Goal: Contribute content

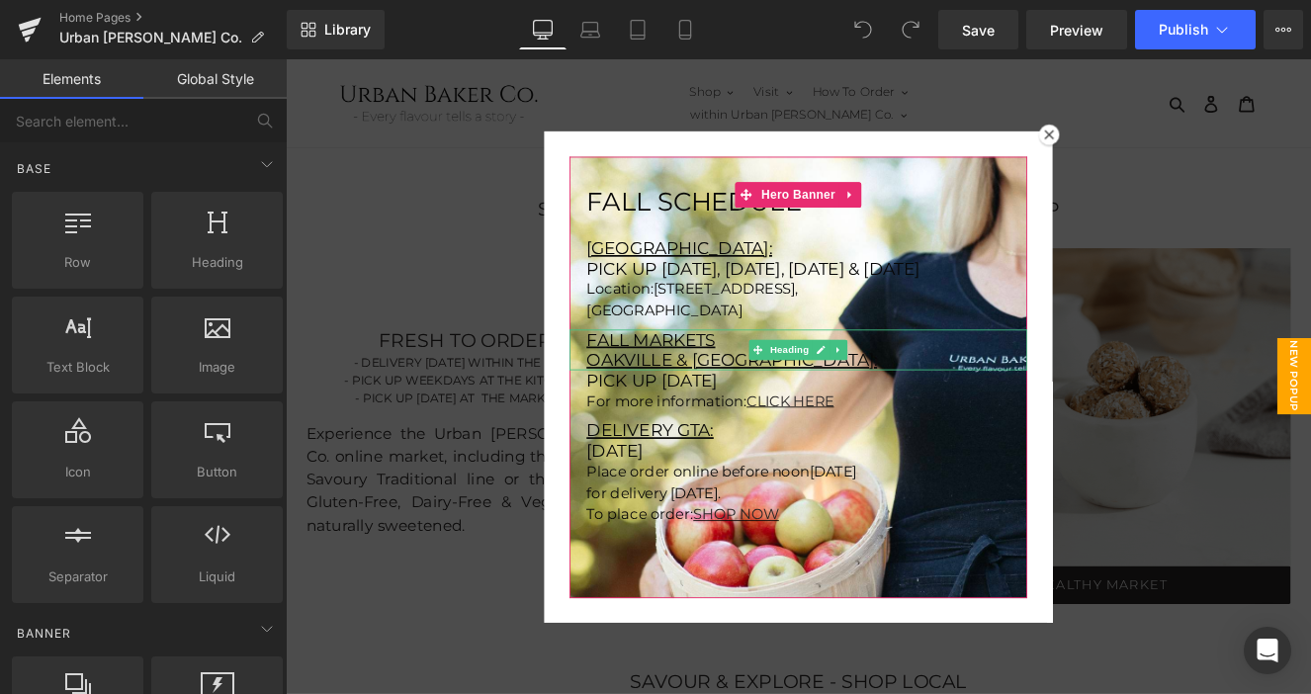
click at [811, 422] on u "Oakville & [GEOGRAPHIC_DATA]:" at bounding box center [806, 411] width 339 height 24
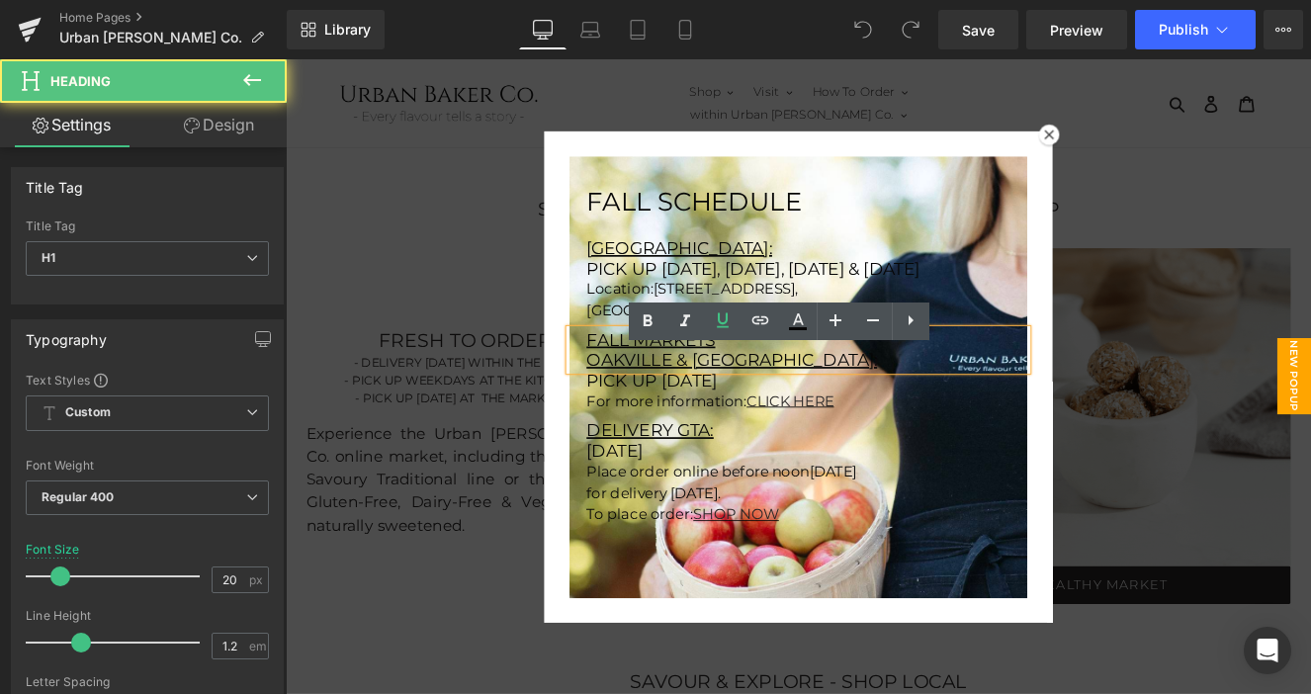
click at [836, 422] on u "Oakville & [GEOGRAPHIC_DATA]:" at bounding box center [806, 411] width 339 height 24
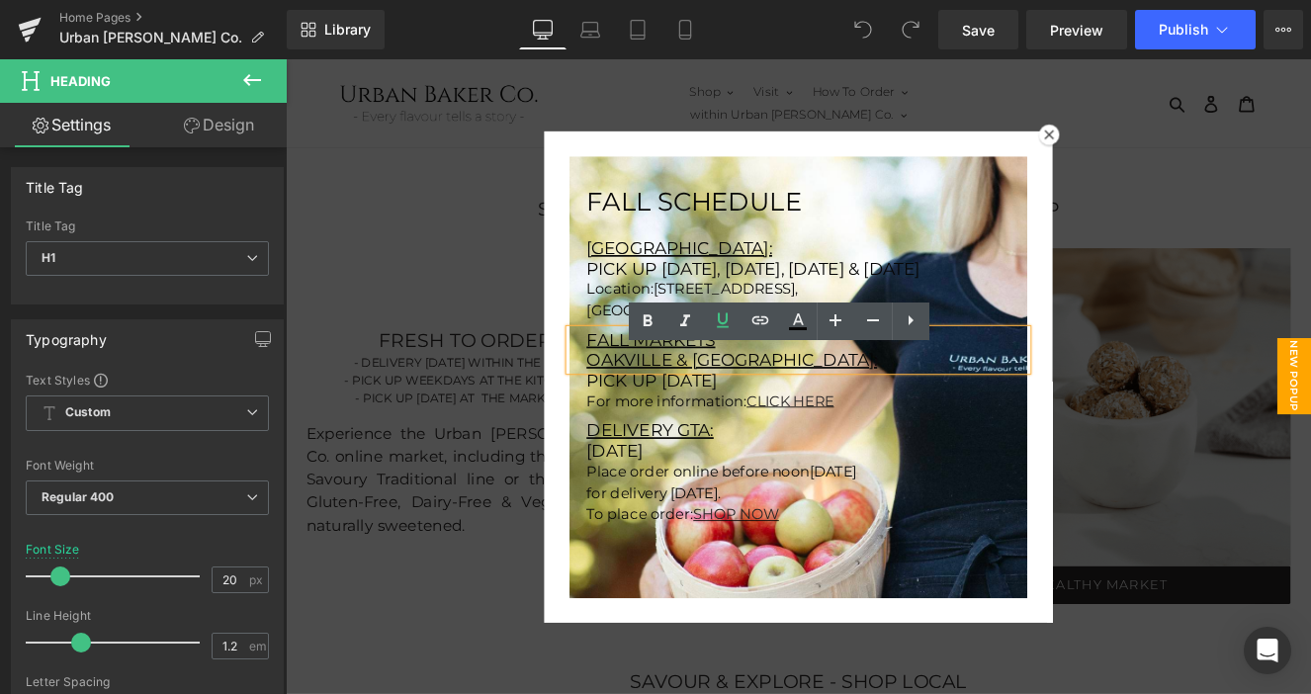
click at [789, 399] on h1 "Fall markets" at bounding box center [894, 387] width 514 height 24
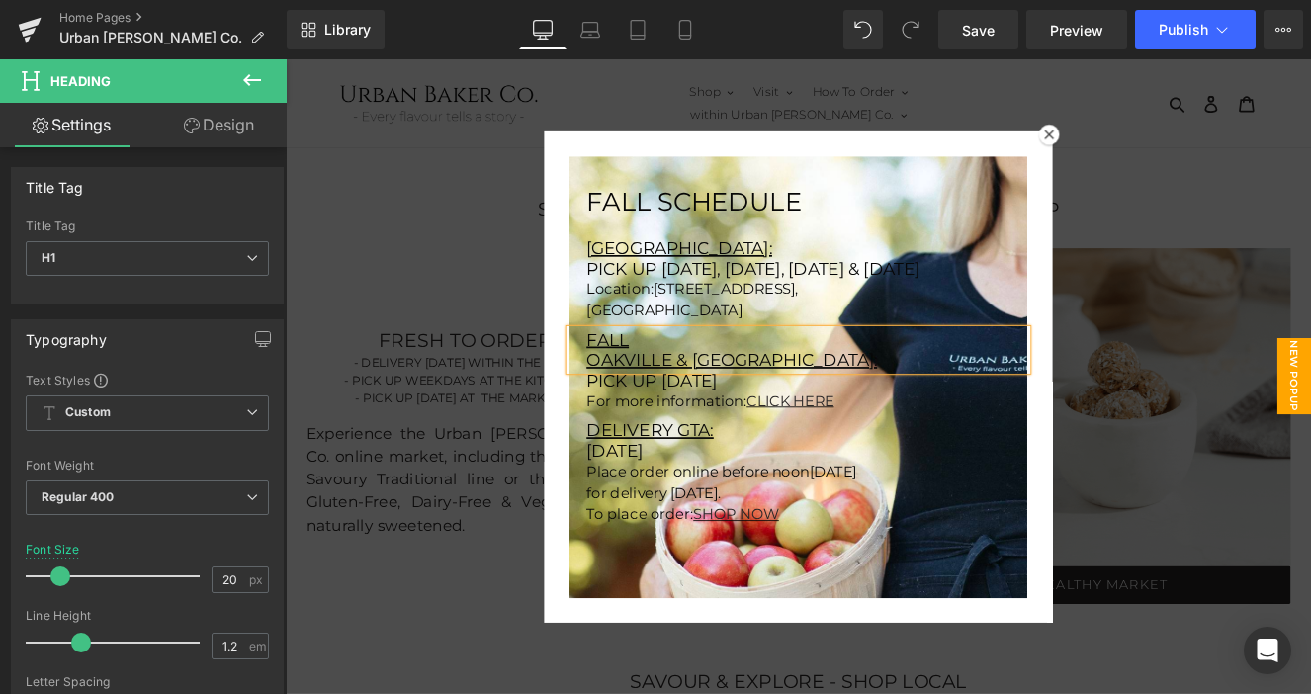
click at [640, 422] on u "Oakville & [GEOGRAPHIC_DATA]:" at bounding box center [806, 411] width 339 height 24
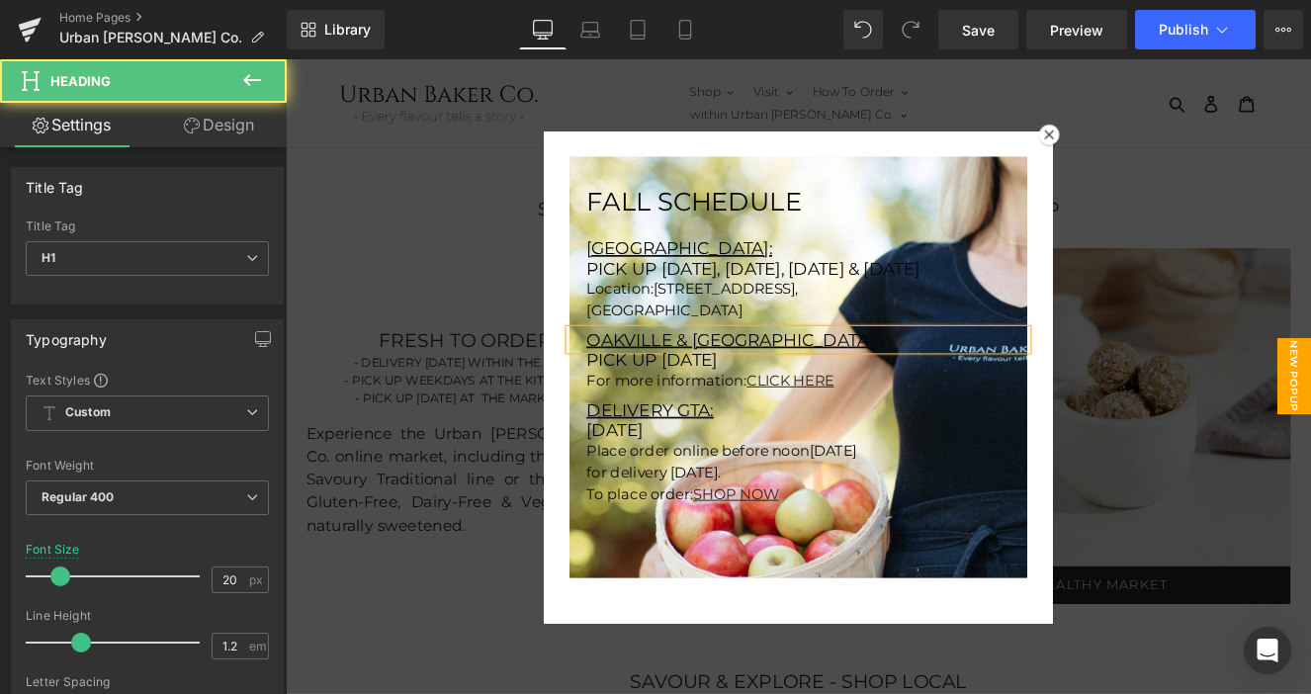
click at [743, 399] on u "Oakville & [GEOGRAPHIC_DATA]:" at bounding box center [806, 387] width 339 height 24
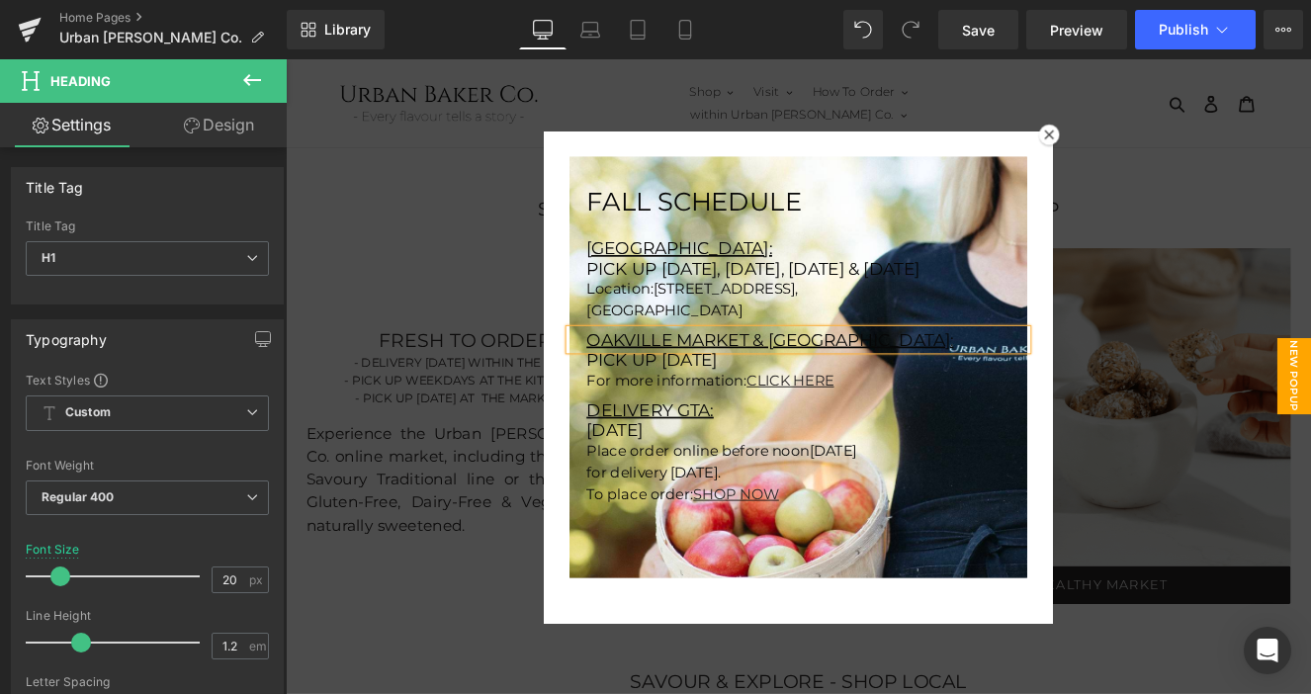
click at [929, 399] on u "Oakville Market & [GEOGRAPHIC_DATA]:" at bounding box center [851, 387] width 428 height 24
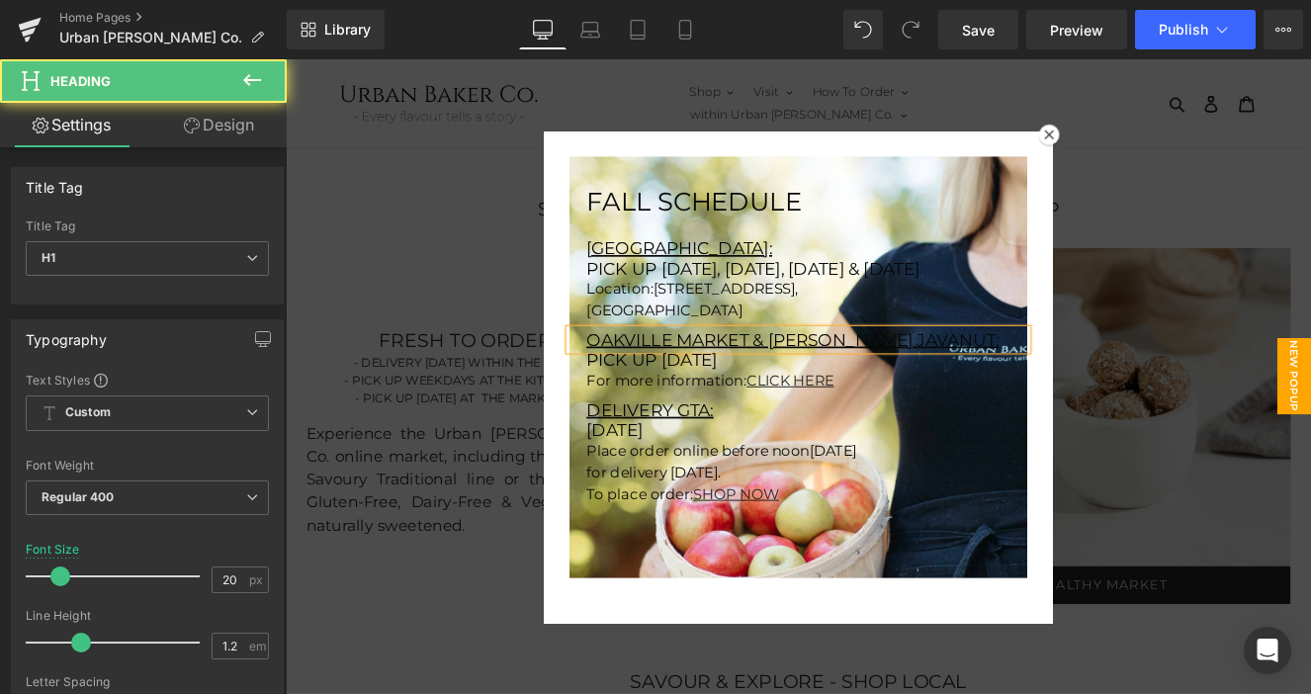
click at [850, 399] on u "Oakville Market & [PERSON_NAME] javanut:" at bounding box center [878, 387] width 482 height 24
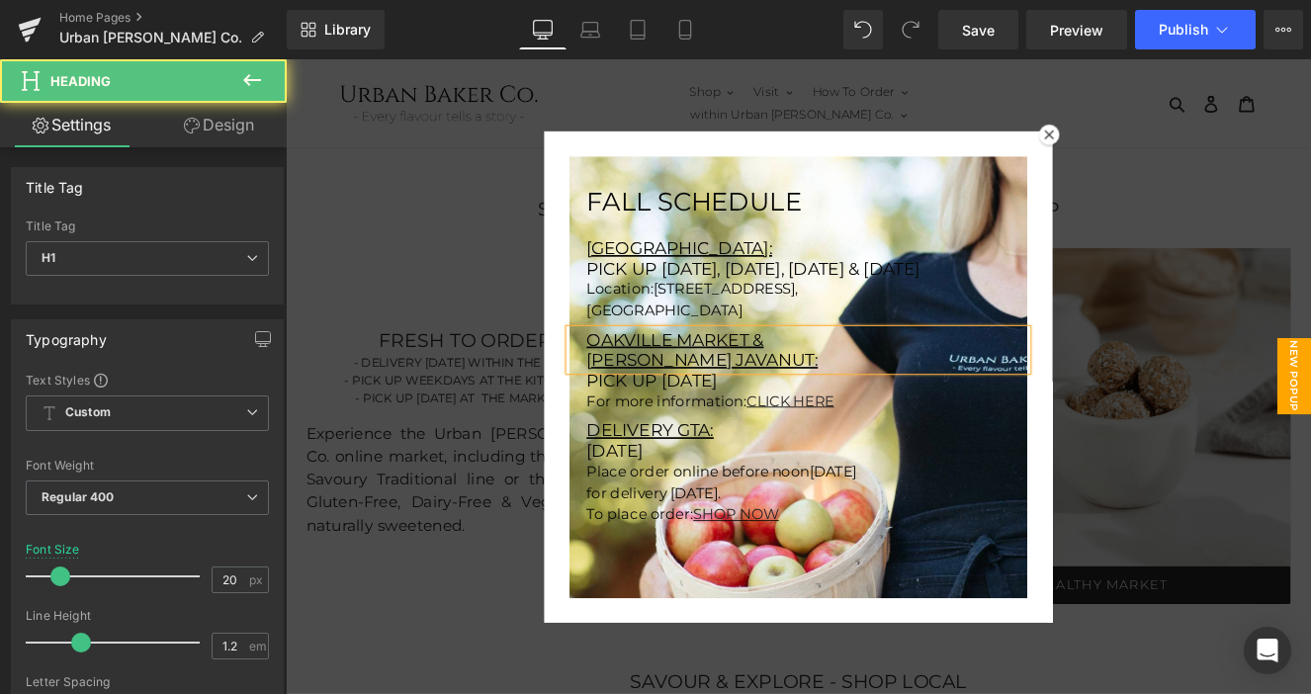
click at [815, 422] on u "[PERSON_NAME] javanut:" at bounding box center [772, 411] width 270 height 24
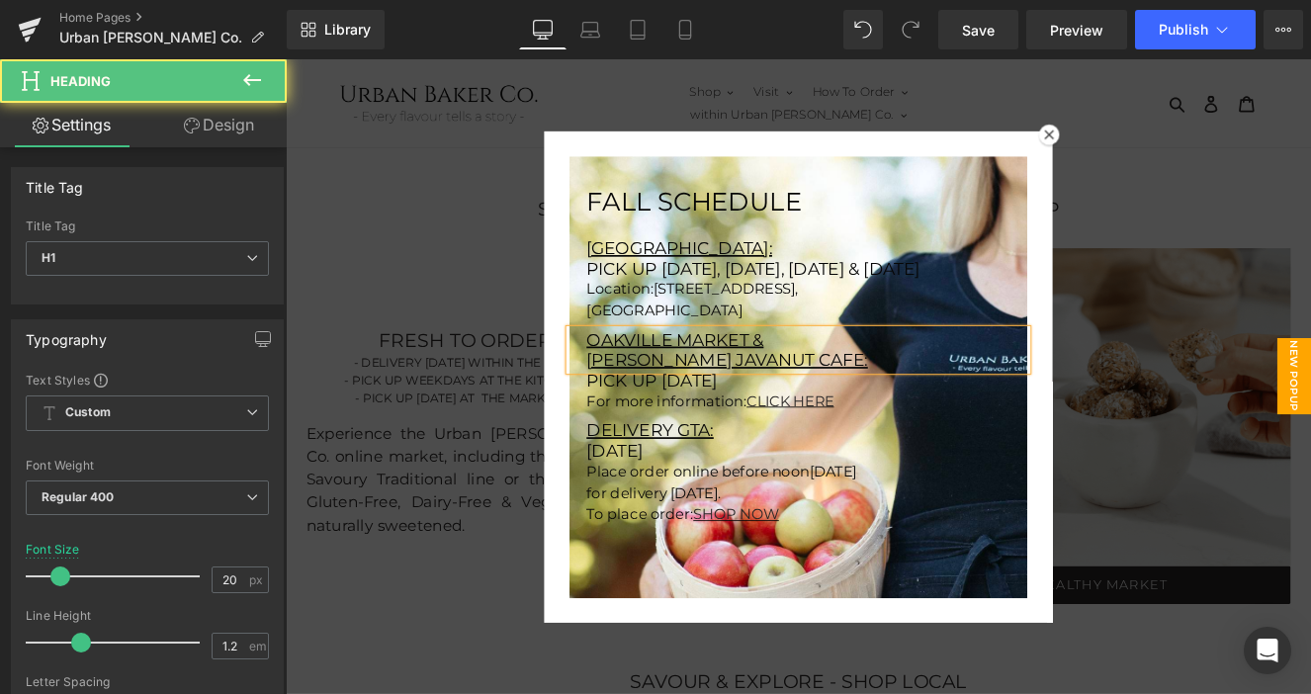
click at [742, 399] on u "Oakville Market &" at bounding box center [740, 387] width 207 height 24
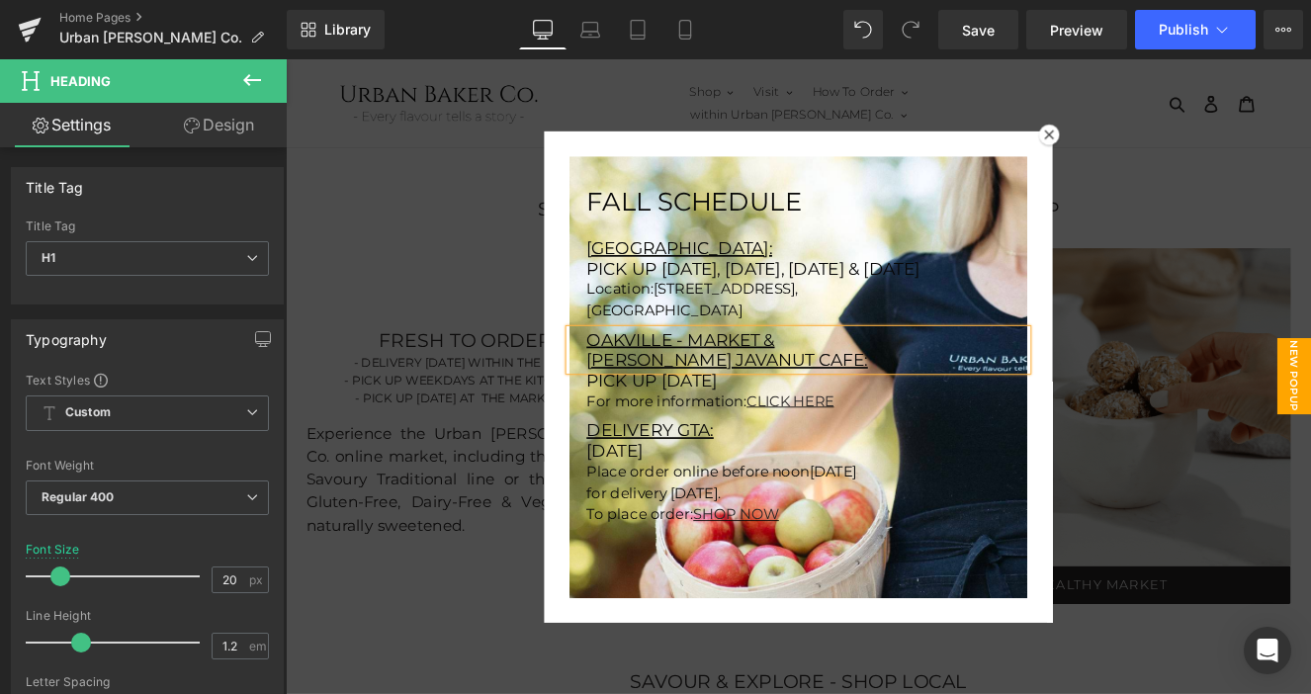
click at [720, 422] on u "[PERSON_NAME] javanut Cafe:" at bounding box center [801, 411] width 328 height 24
click at [855, 399] on u "Oakville - Market &" at bounding box center [747, 387] width 220 height 24
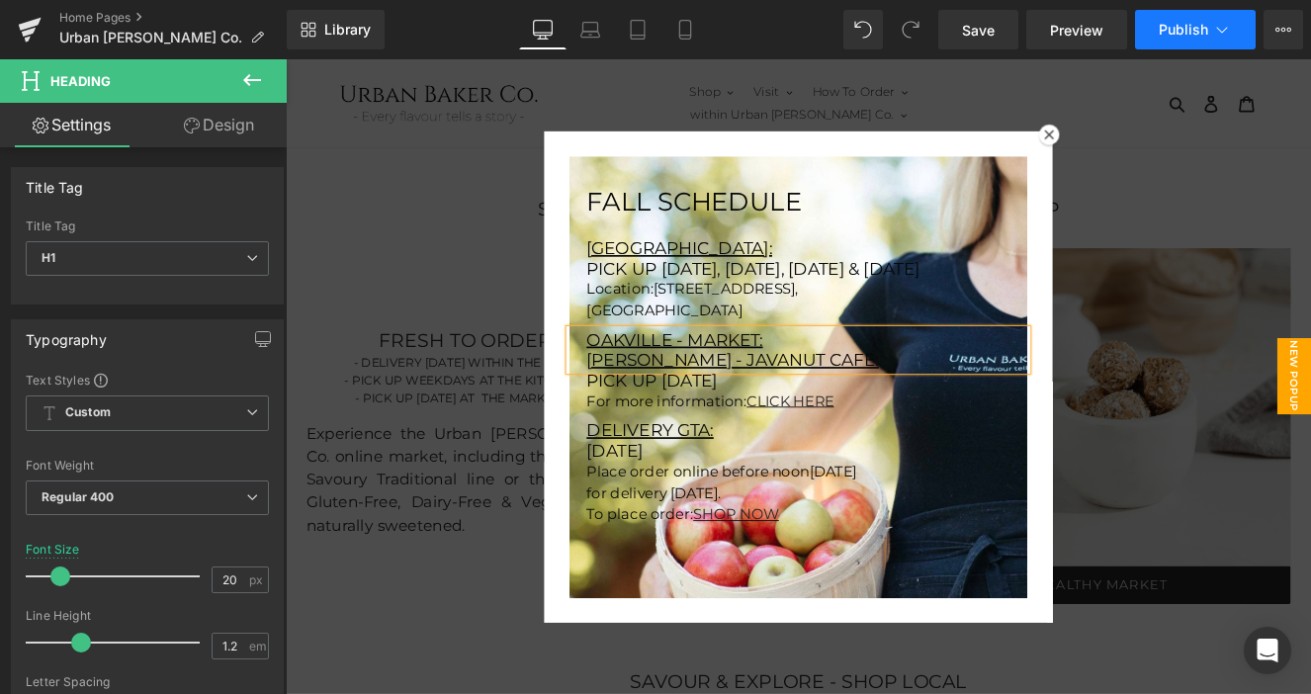
click at [1169, 39] on button "Publish" at bounding box center [1195, 30] width 121 height 40
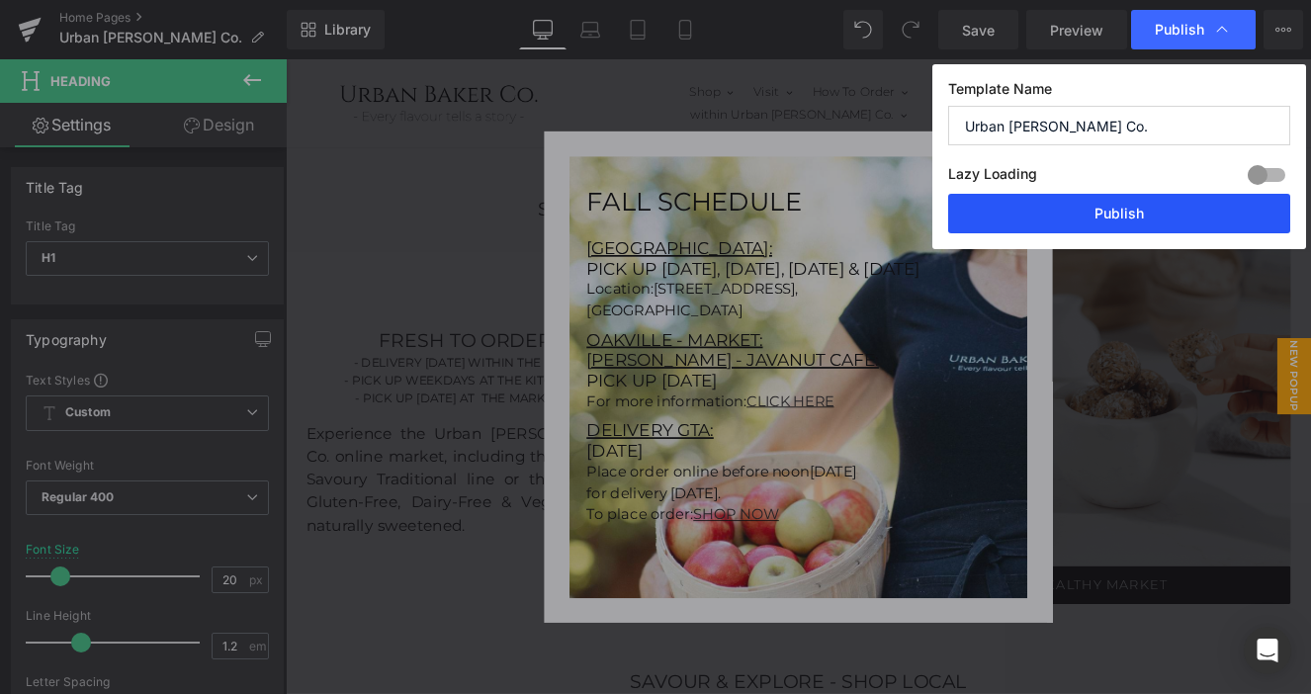
click at [1156, 212] on button "Publish" at bounding box center [1119, 214] width 342 height 40
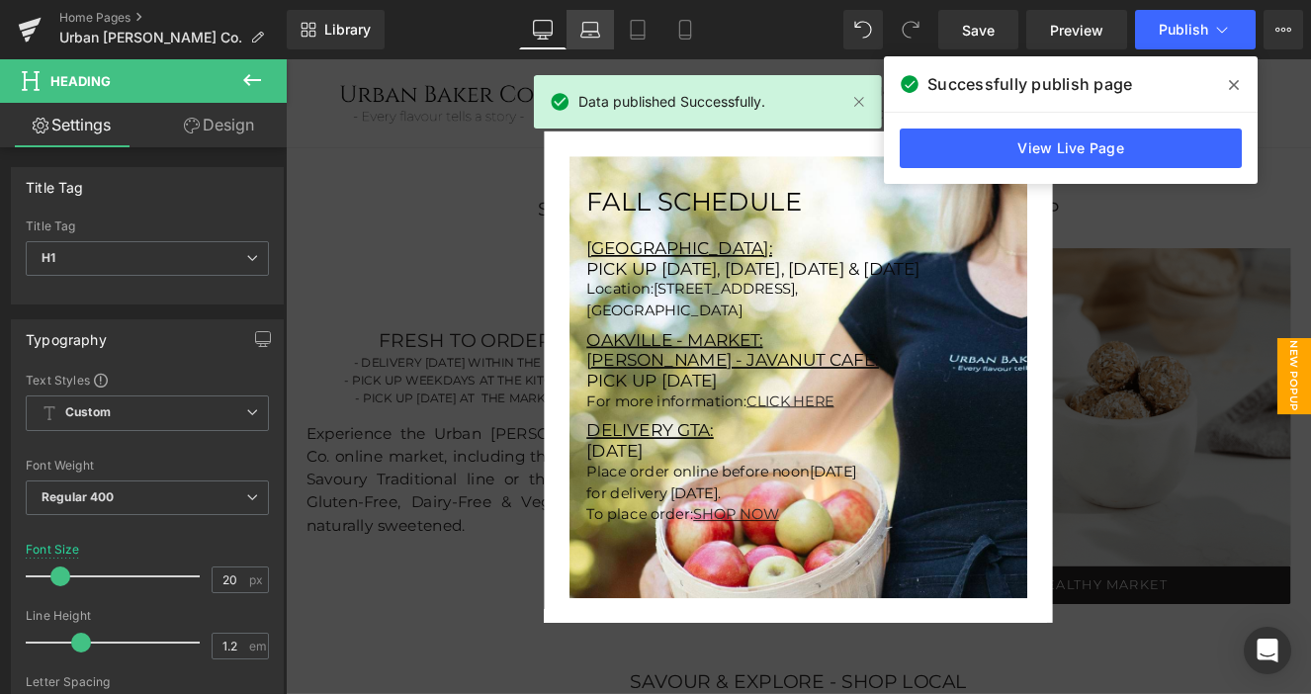
click at [587, 33] on icon at bounding box center [591, 30] width 20 height 20
type input "100"
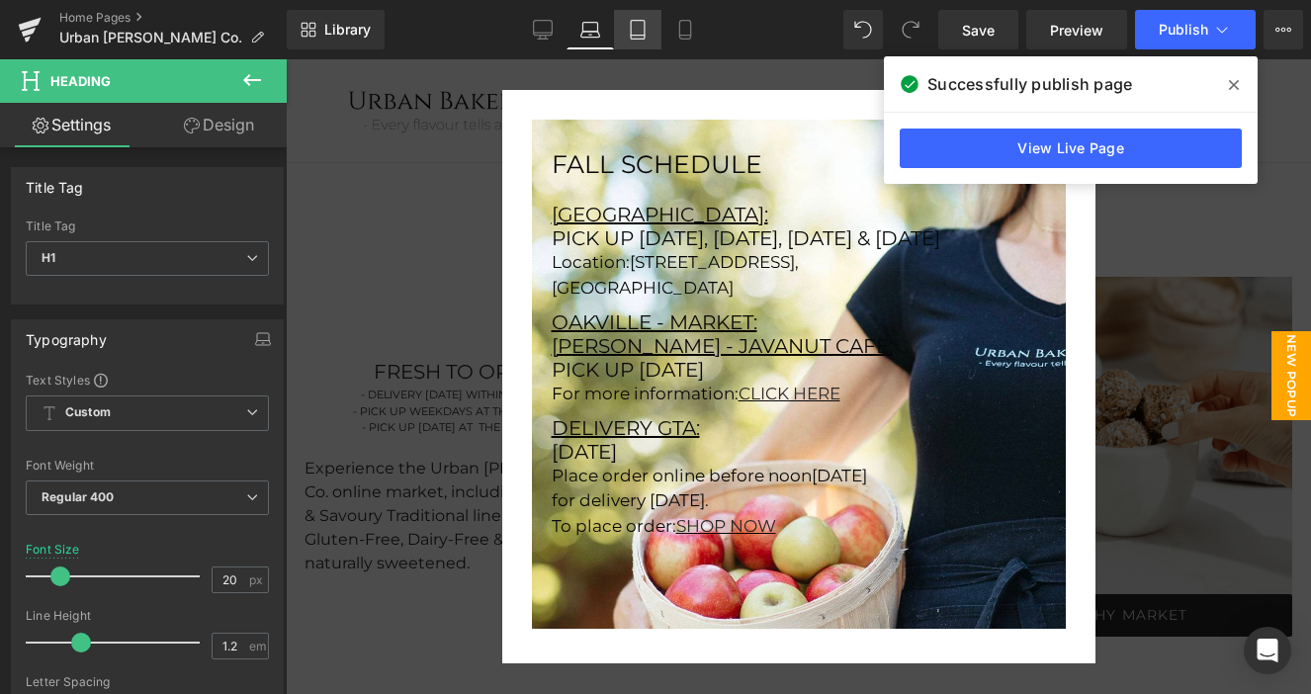
click at [637, 38] on icon at bounding box center [638, 30] width 20 height 20
type input "18"
type input "100"
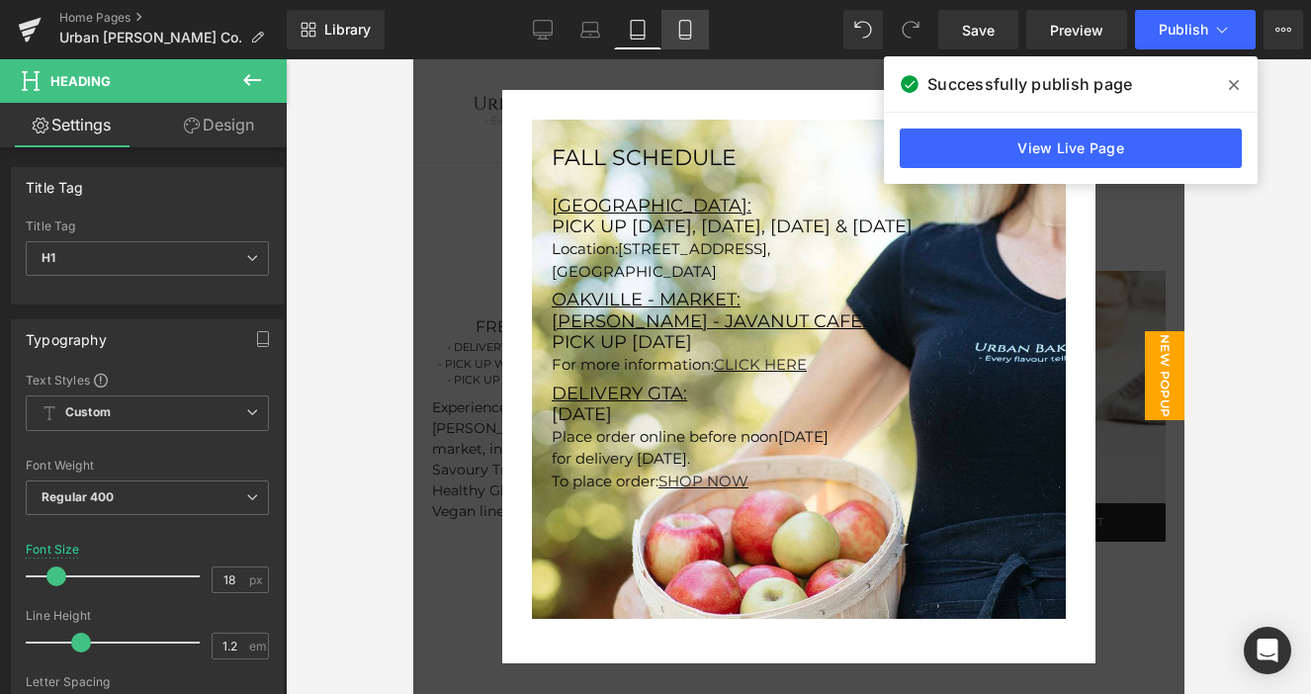
click at [687, 37] on icon at bounding box center [685, 30] width 20 height 20
type input "12"
type input "100"
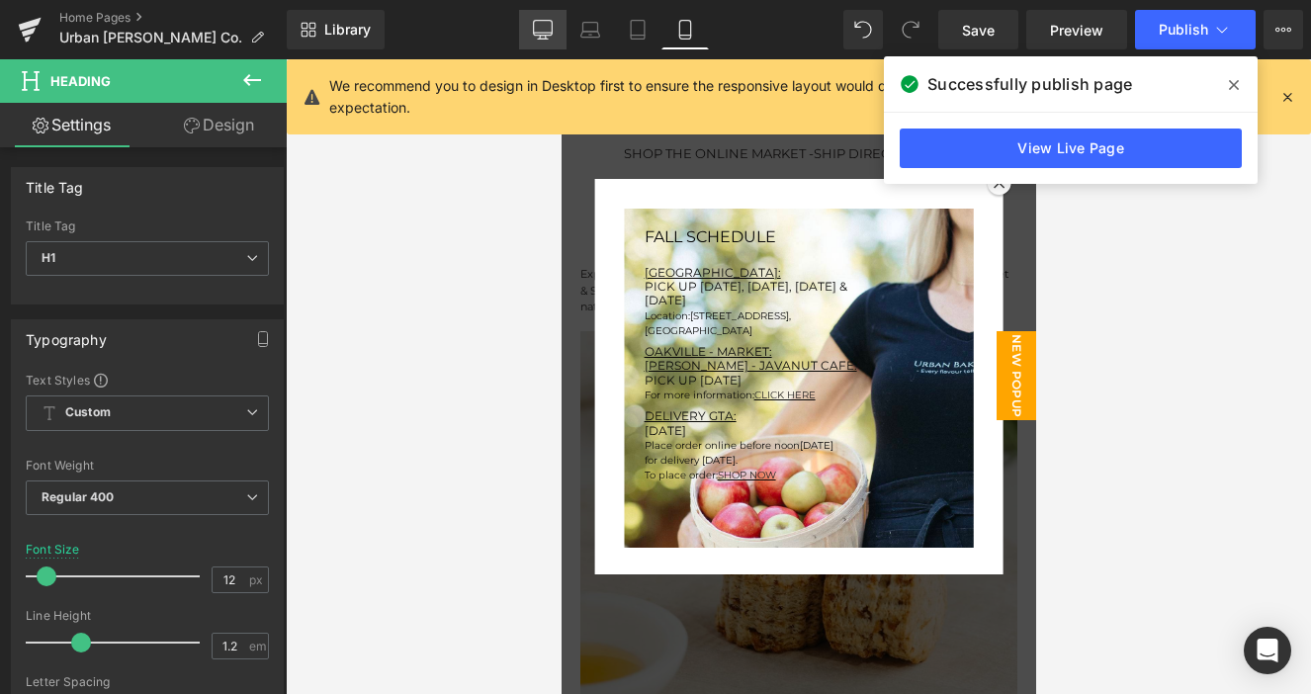
click at [551, 35] on icon at bounding box center [543, 28] width 19 height 15
type input "20"
type input "100"
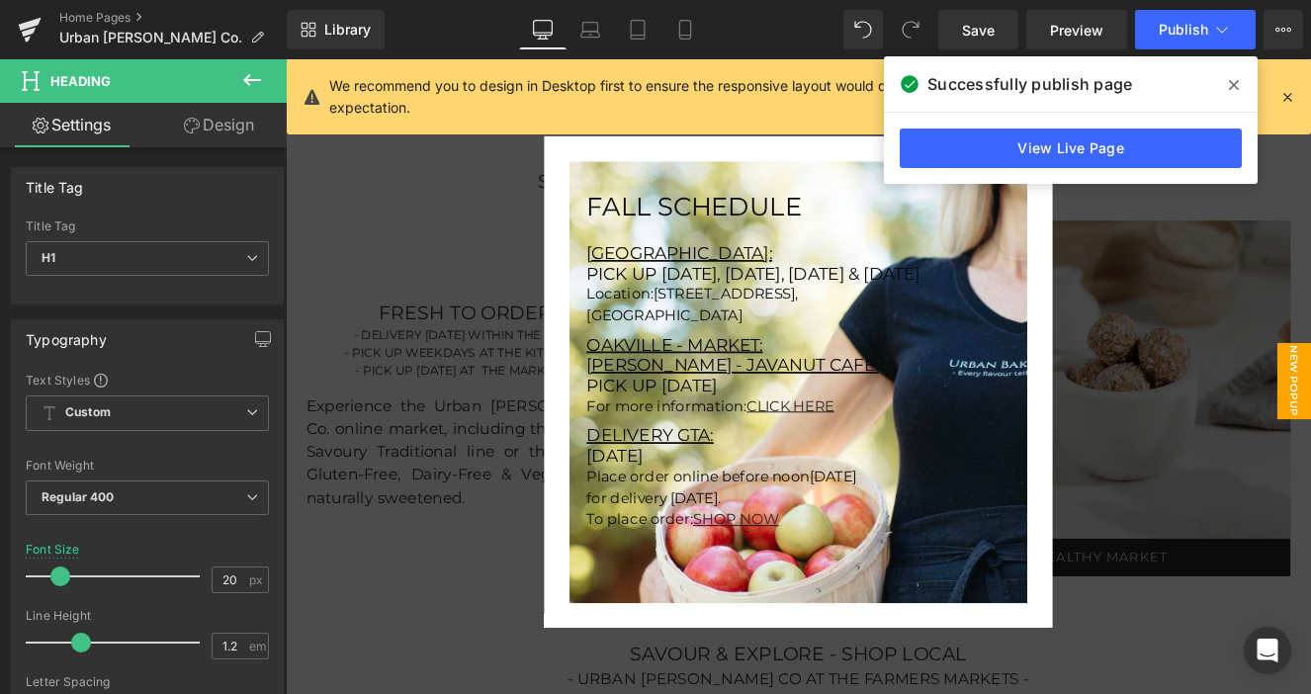
scroll to position [87, 0]
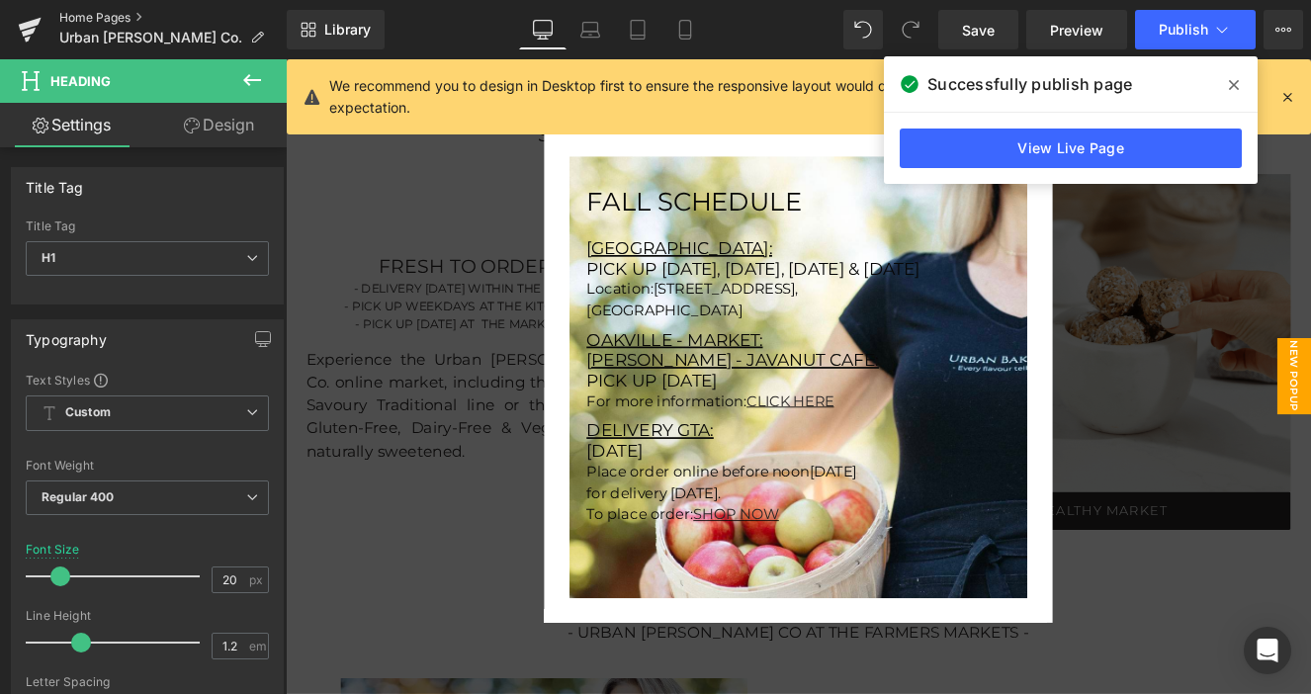
click at [91, 19] on link "Home Pages" at bounding box center [172, 18] width 227 height 16
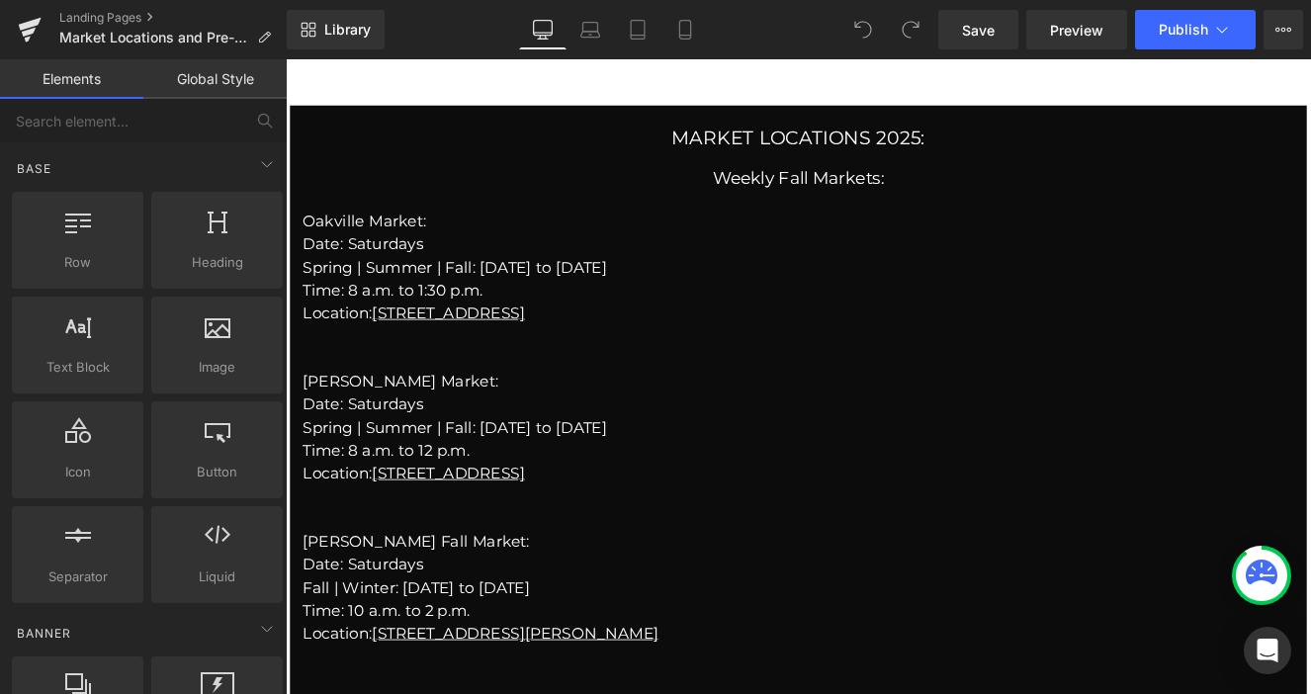
scroll to position [1030, 0]
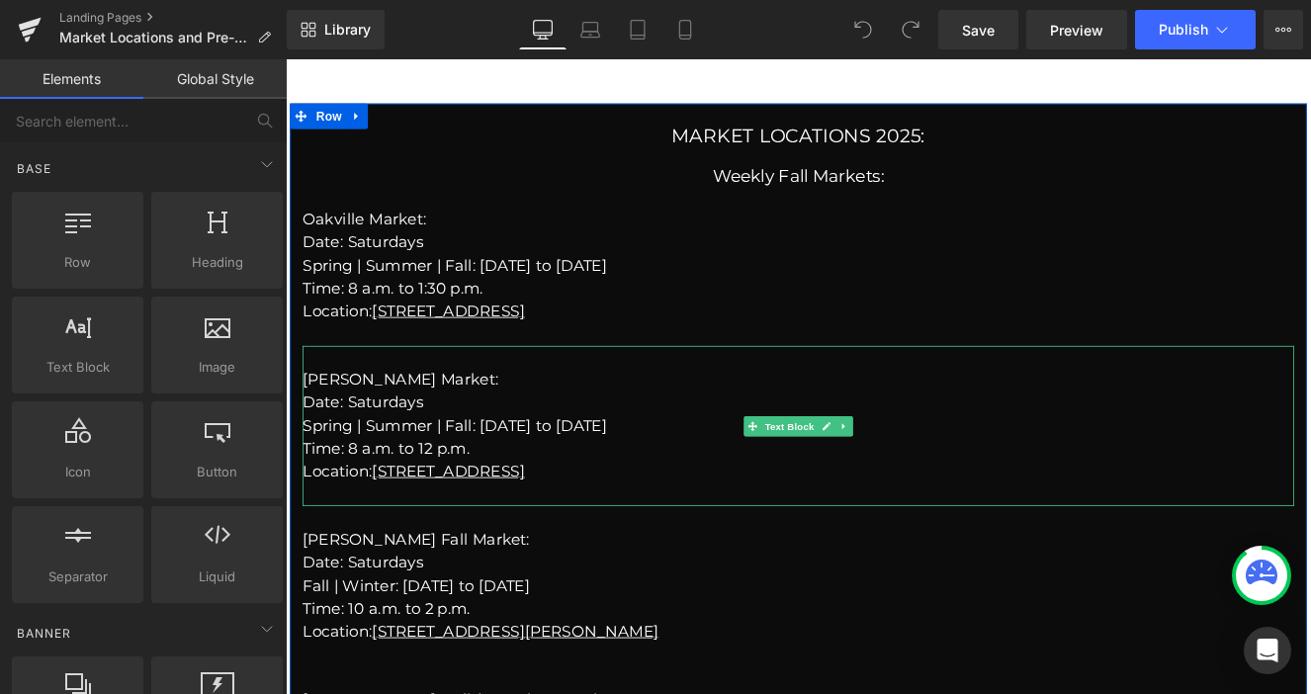
click at [653, 527] on div "Location: 194 Main St E, Milton" at bounding box center [884, 540] width 1157 height 27
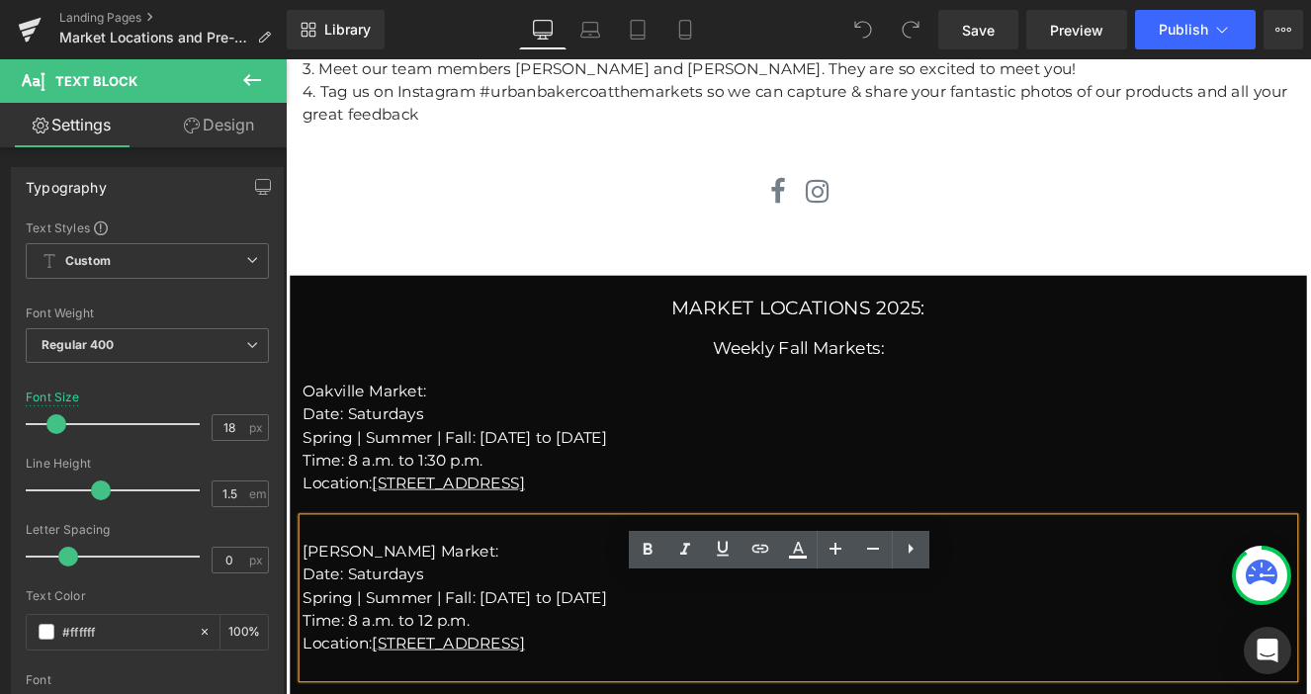
scroll to position [914, 0]
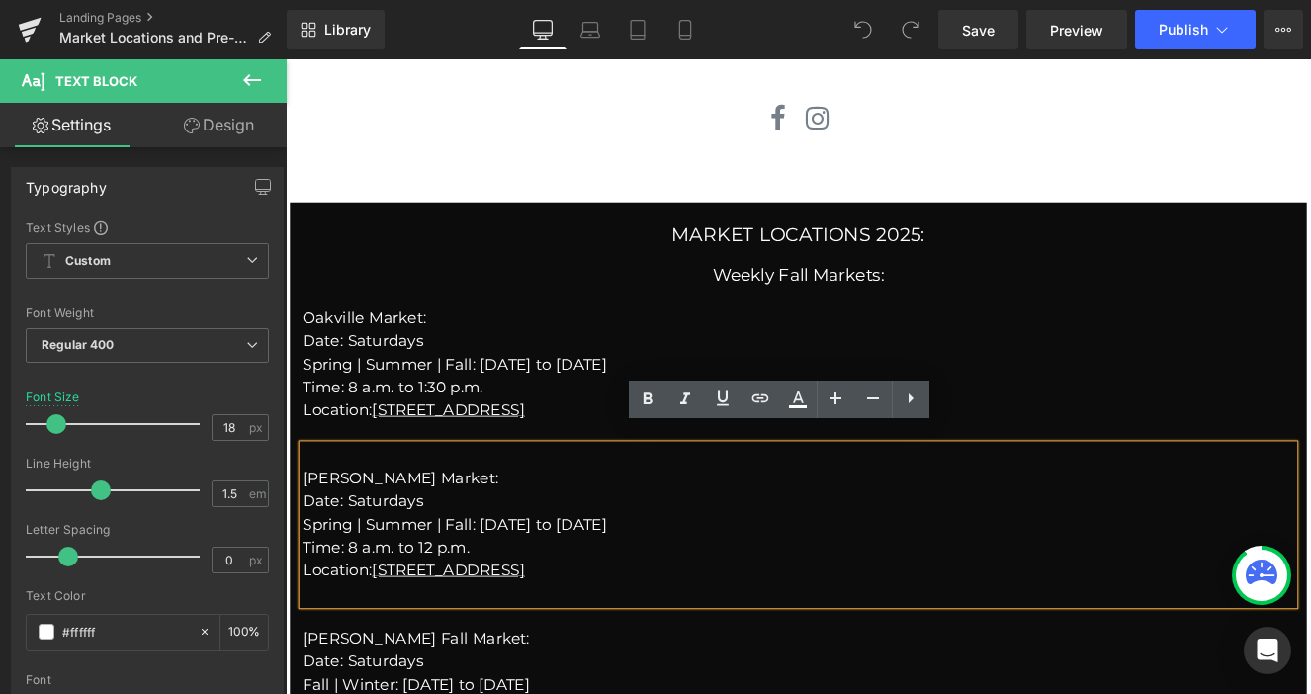
click at [752, 589] on div "Spring | Summer | Fall: May 17th to October 11th" at bounding box center [884, 602] width 1157 height 27
click at [988, 403] on div "Spring | Summer | Fall: May 17th to October 25th" at bounding box center [884, 416] width 1157 height 27
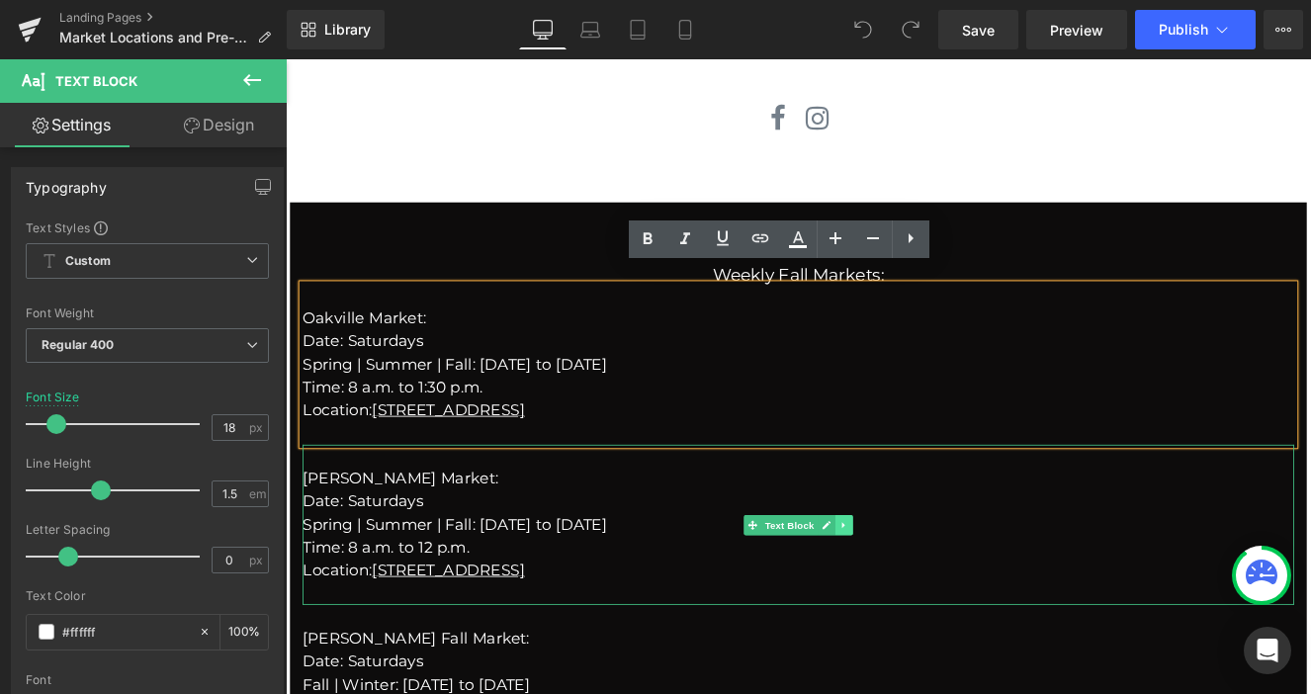
click at [939, 597] on icon at bounding box center [937, 603] width 11 height 12
click at [912, 591] on link at bounding box center [906, 603] width 21 height 24
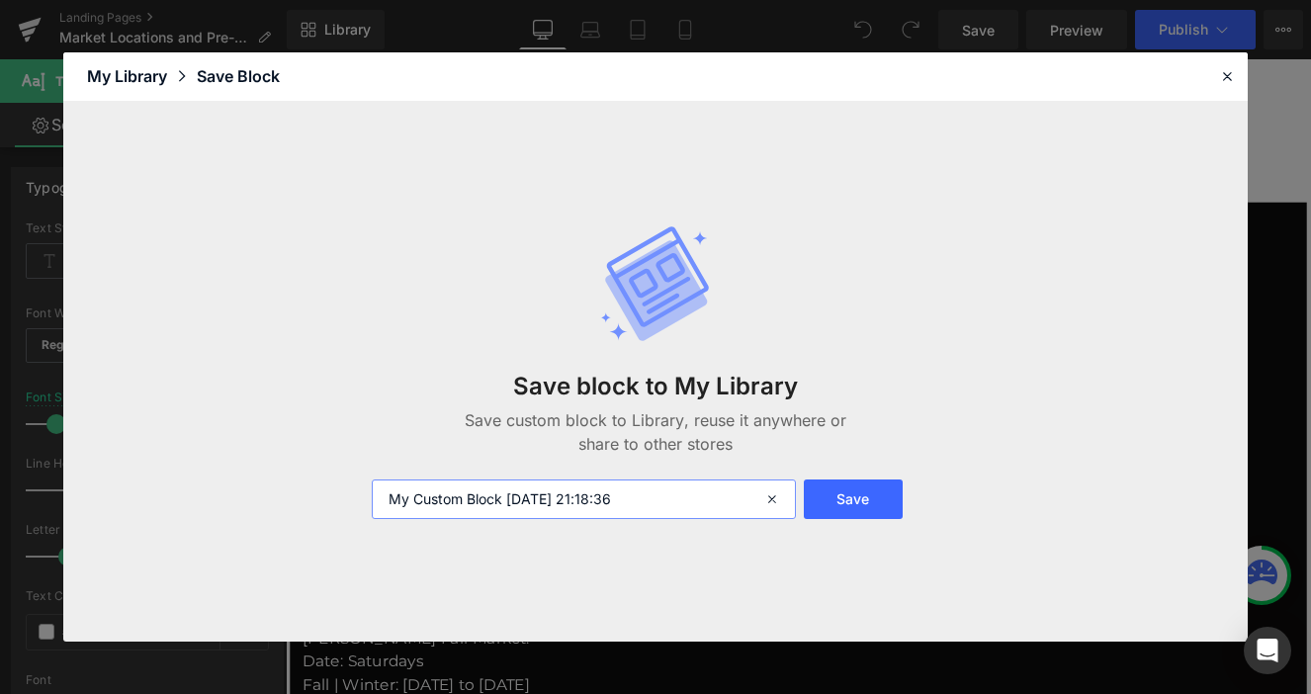
drag, startPoint x: 707, startPoint y: 498, endPoint x: 332, endPoint y: 504, distance: 374.9
click at [332, 504] on div "Save block to My Library Save custom block to Library, reuse it anywhere or sha…" at bounding box center [655, 372] width 1185 height 541
type input "Milton market"
click at [841, 504] on button "Save" at bounding box center [853, 500] width 99 height 40
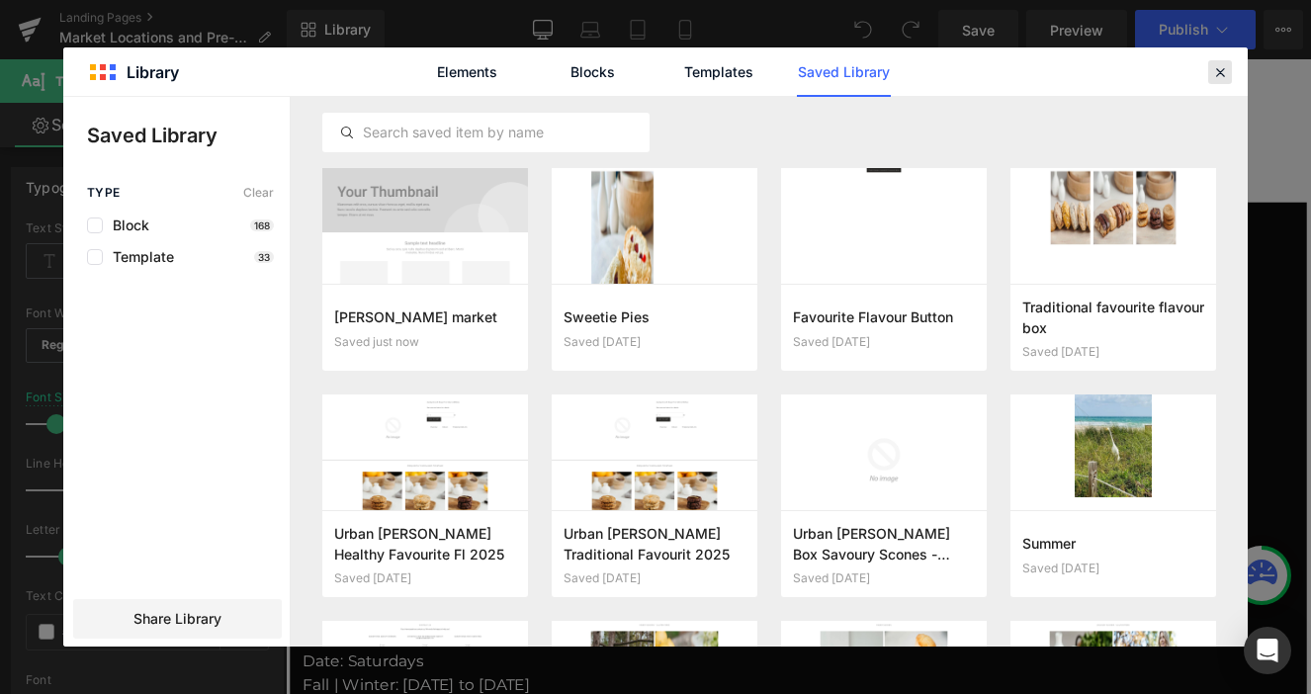
click at [1217, 75] on icon at bounding box center [1220, 72] width 18 height 18
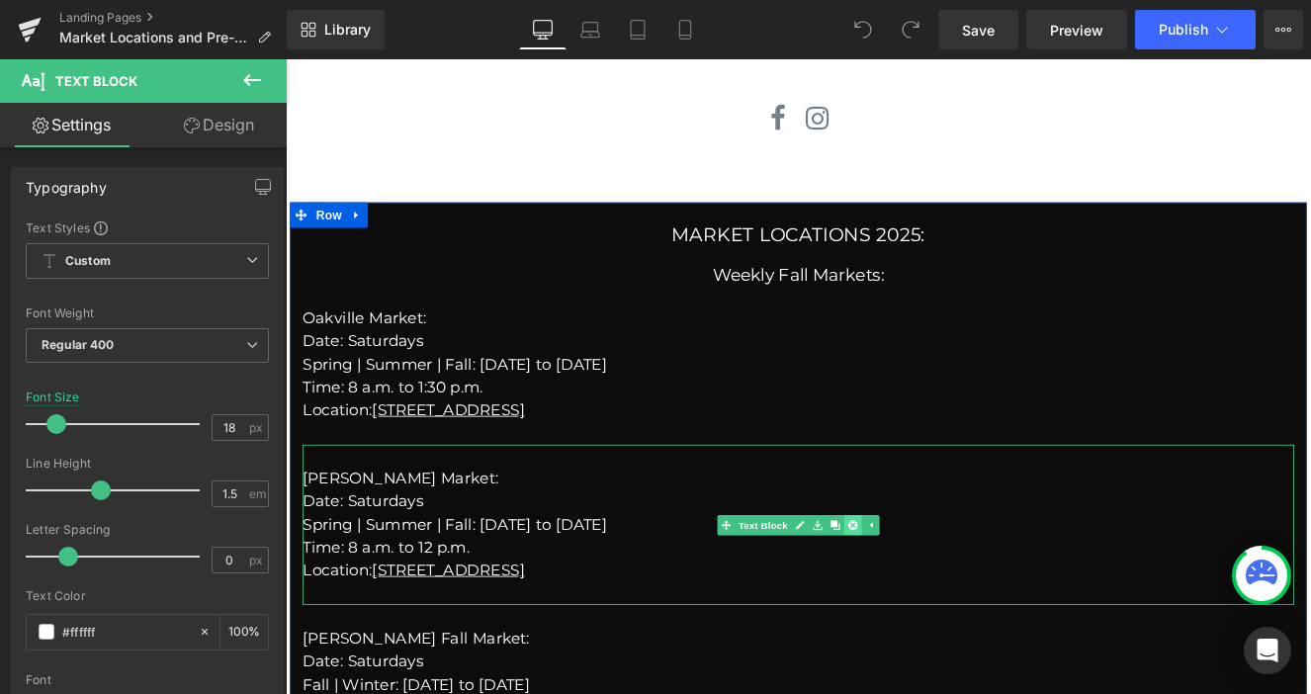
click at [945, 597] on icon at bounding box center [947, 602] width 11 height 11
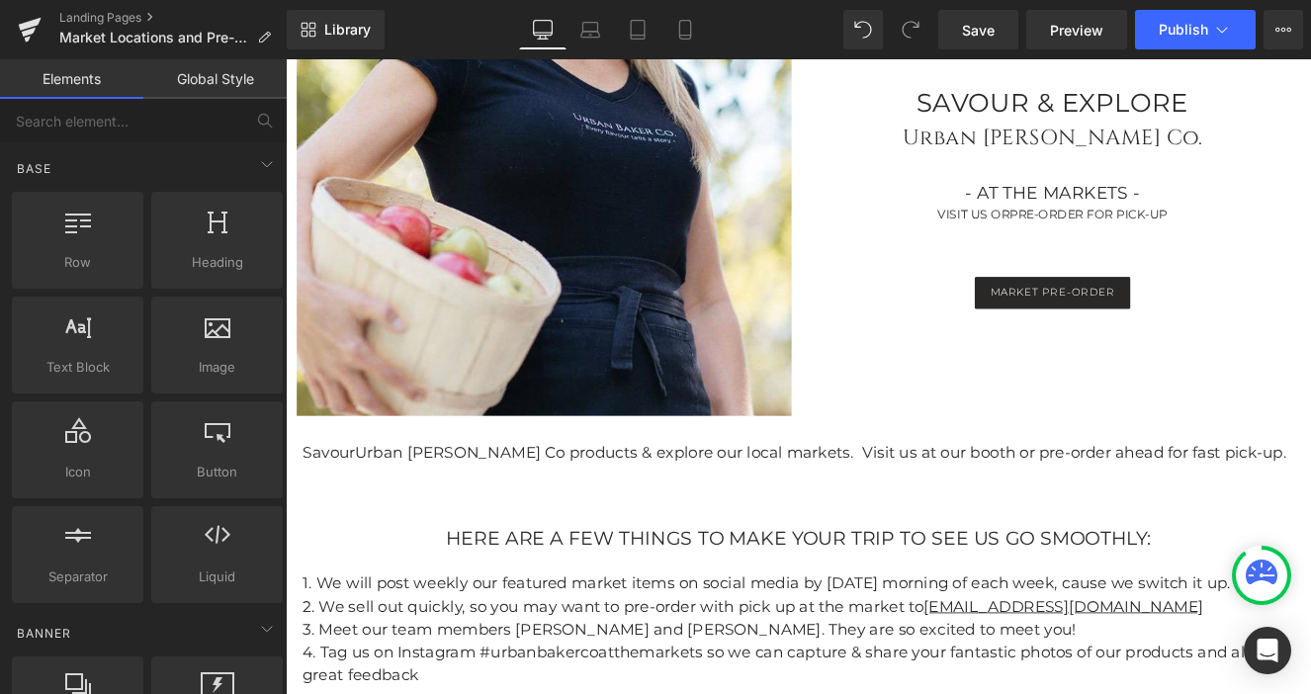
scroll to position [134, 0]
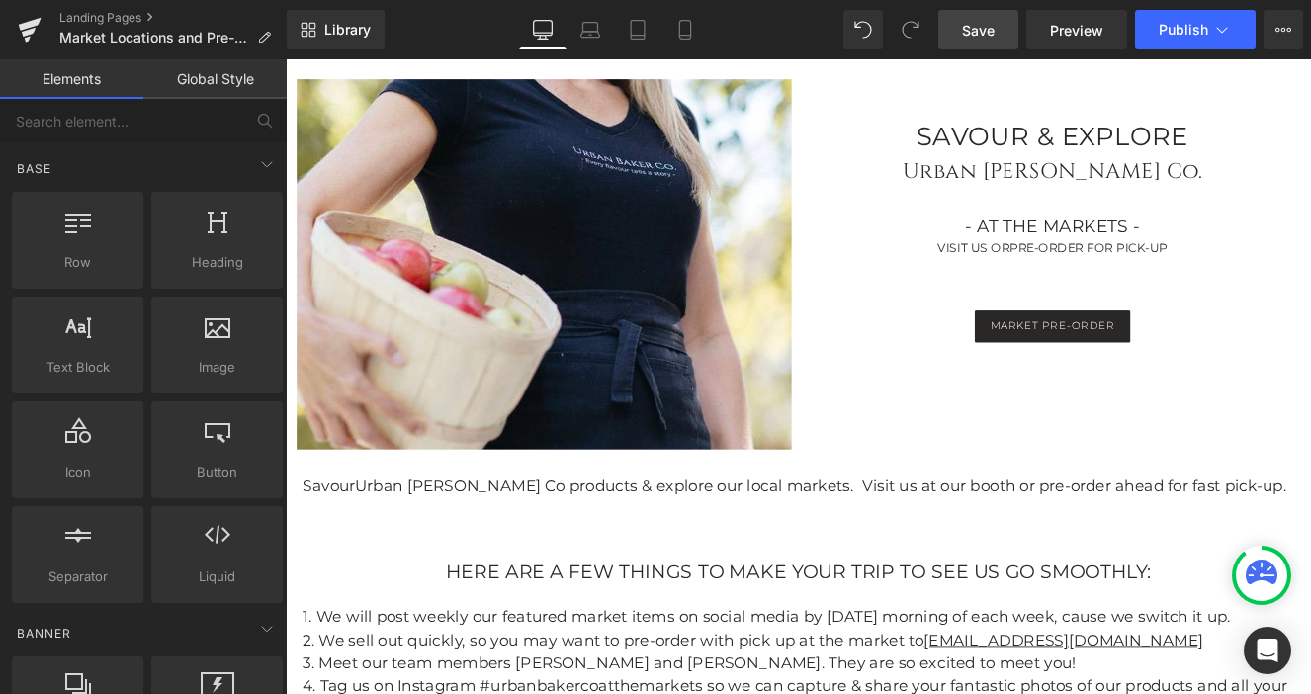
click at [987, 44] on link "Save" at bounding box center [979, 30] width 80 height 40
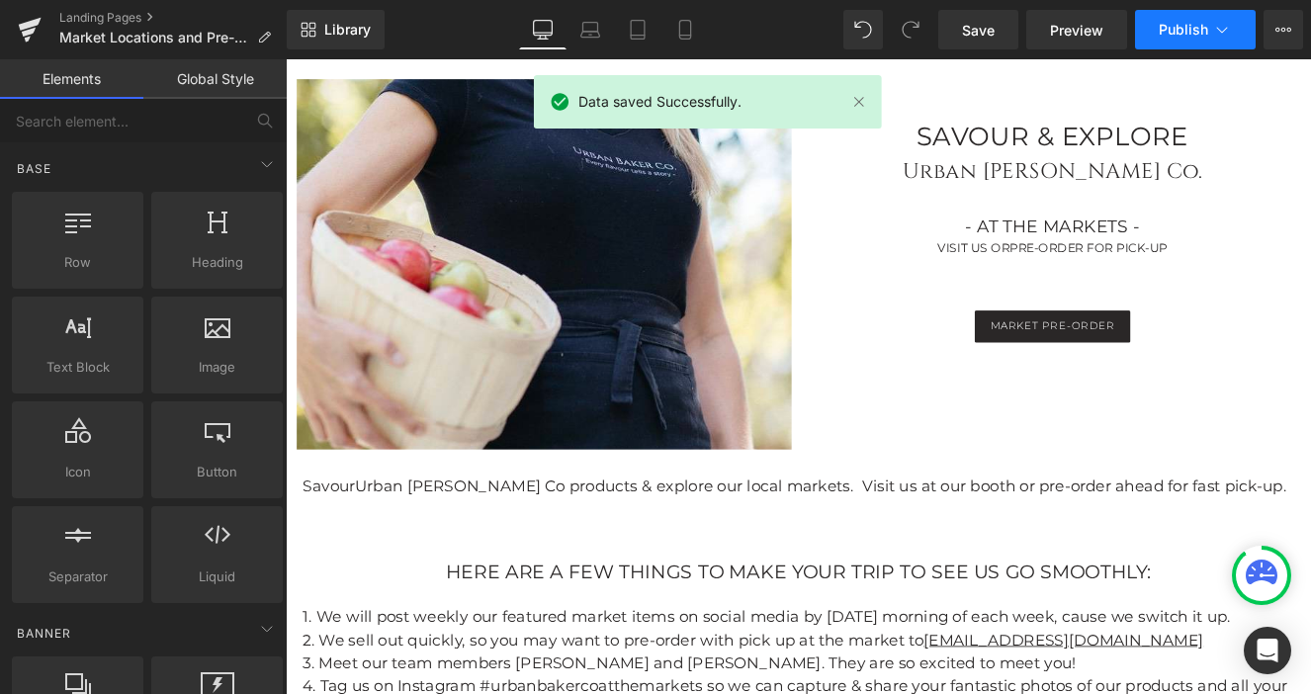
click at [1167, 34] on span "Publish" at bounding box center [1183, 30] width 49 height 16
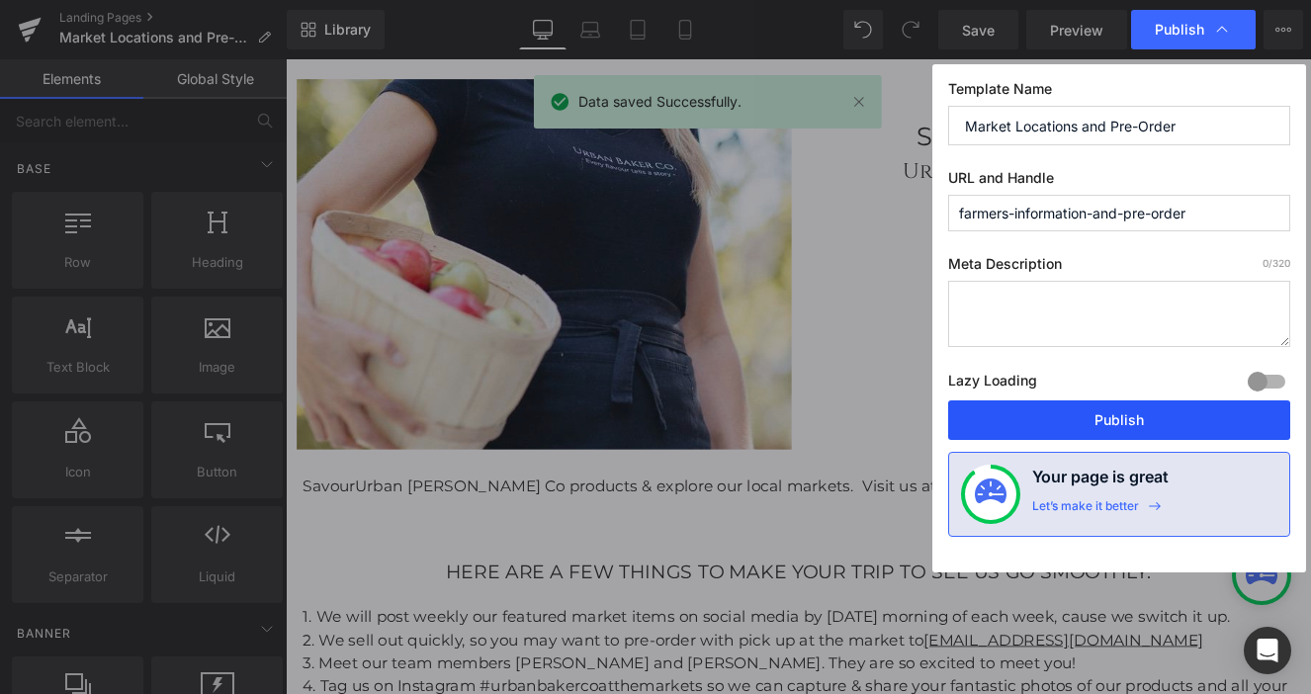
click at [1083, 420] on button "Publish" at bounding box center [1119, 421] width 342 height 40
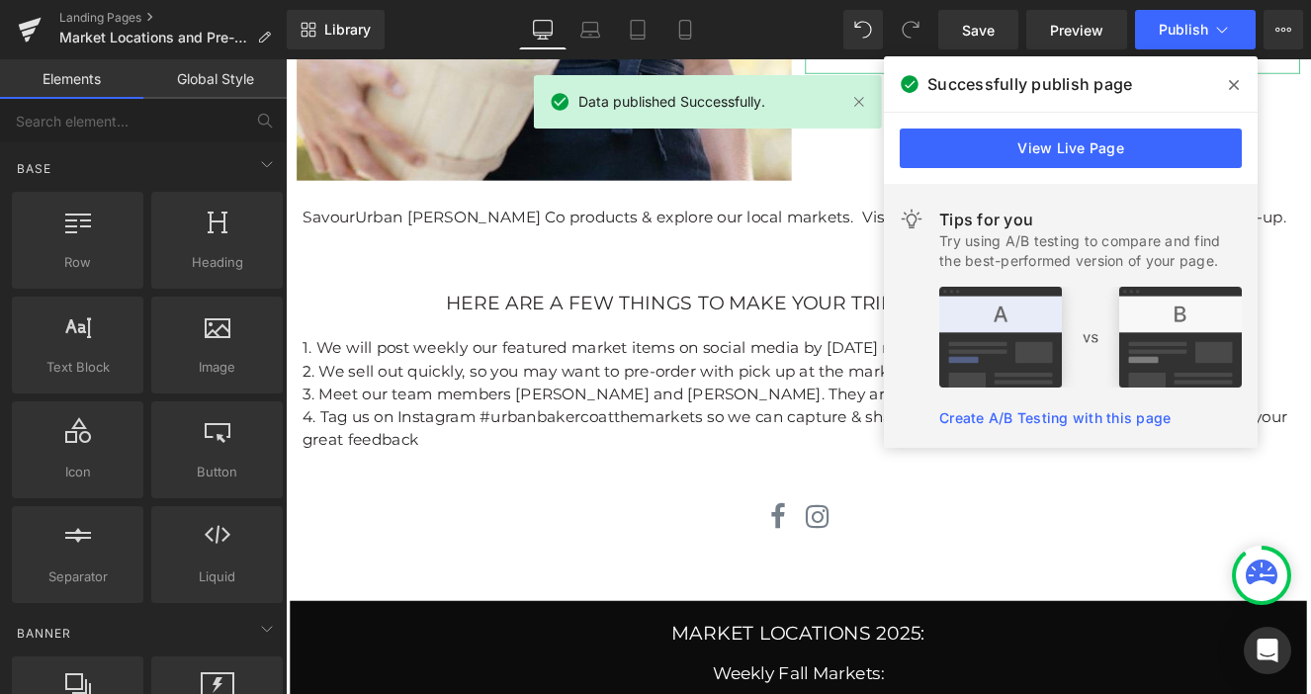
scroll to position [450, 0]
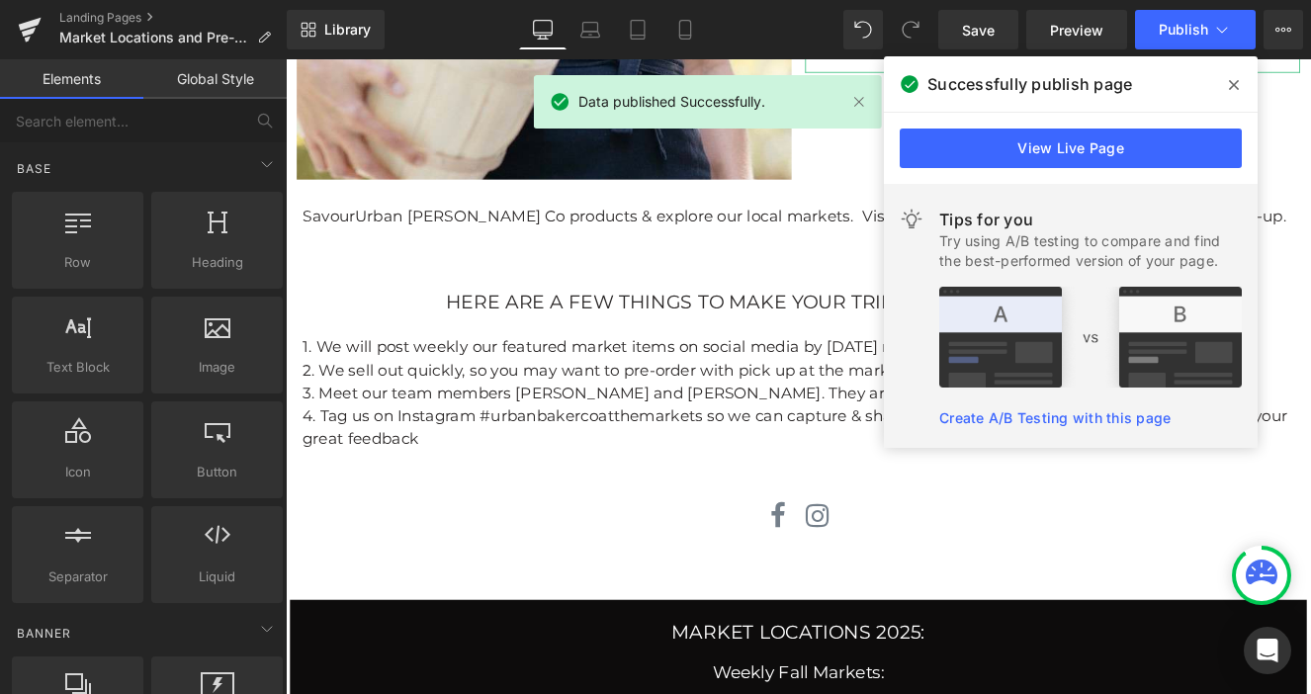
click at [1234, 90] on icon at bounding box center [1234, 85] width 10 height 16
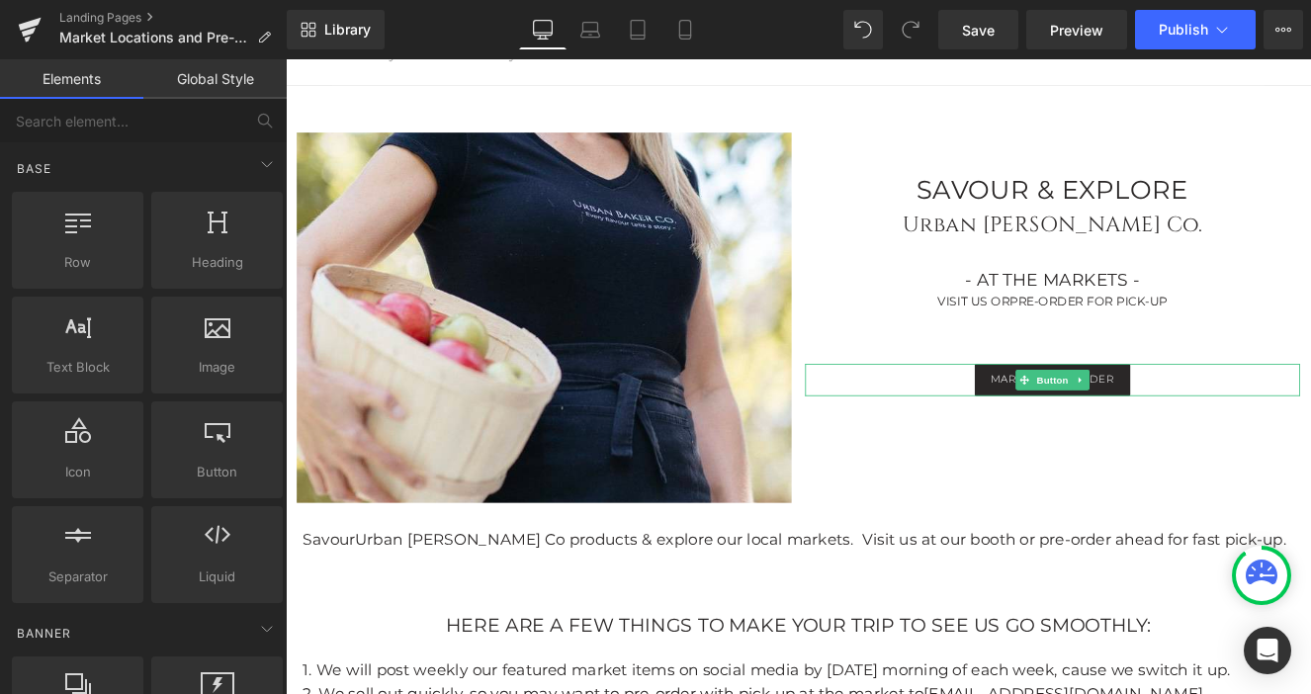
scroll to position [0, 0]
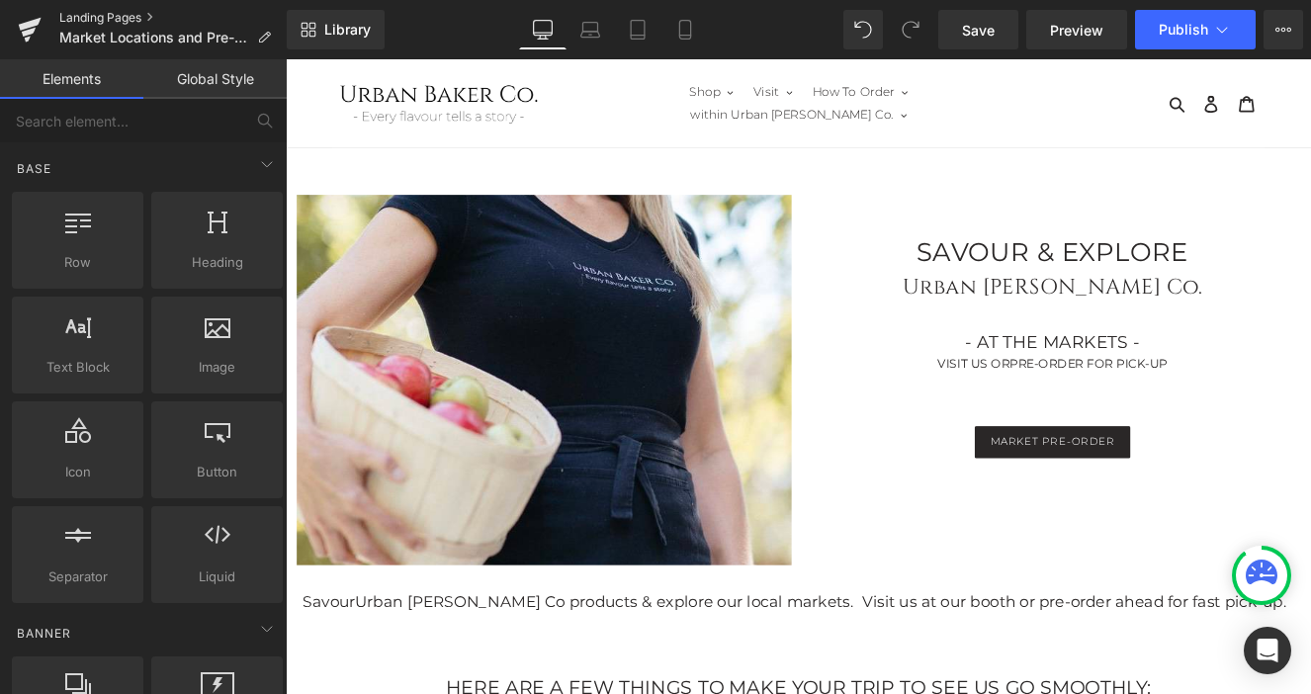
click at [116, 16] on link "Landing Pages" at bounding box center [172, 18] width 227 height 16
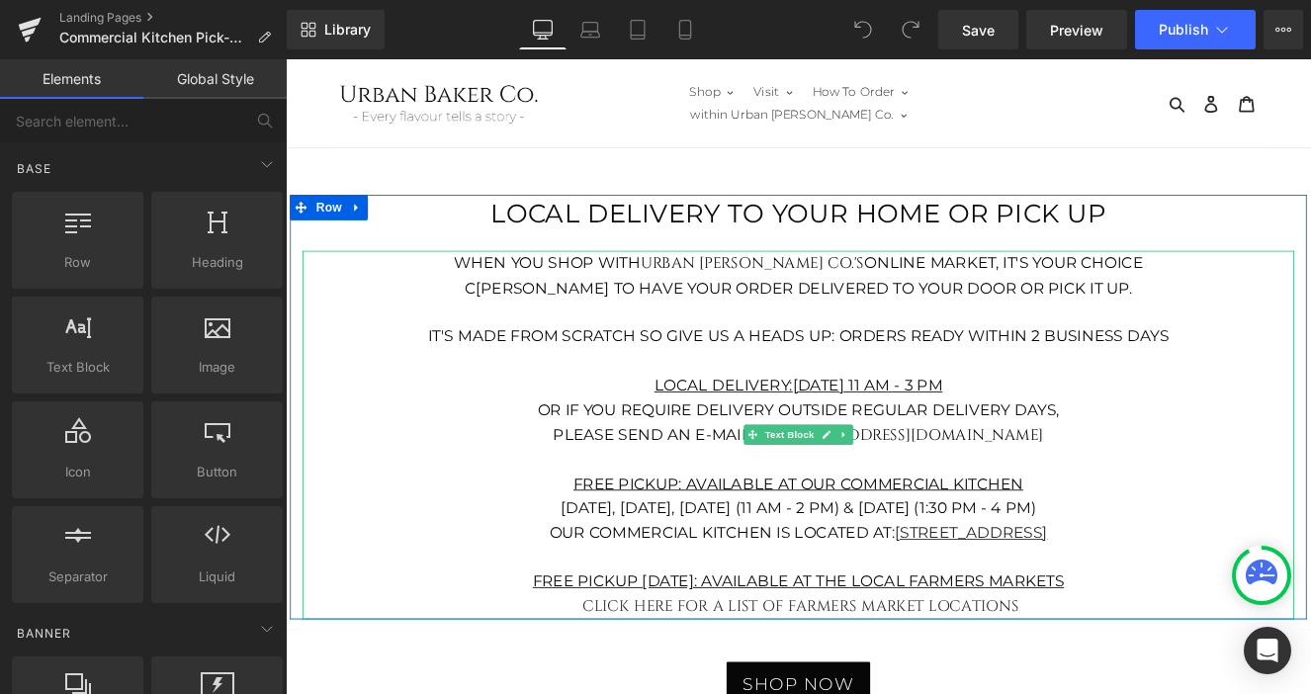
click at [1195, 658] on strong "Free Pickup Saturday's: Available at the local farmers markets" at bounding box center [885, 669] width 620 height 22
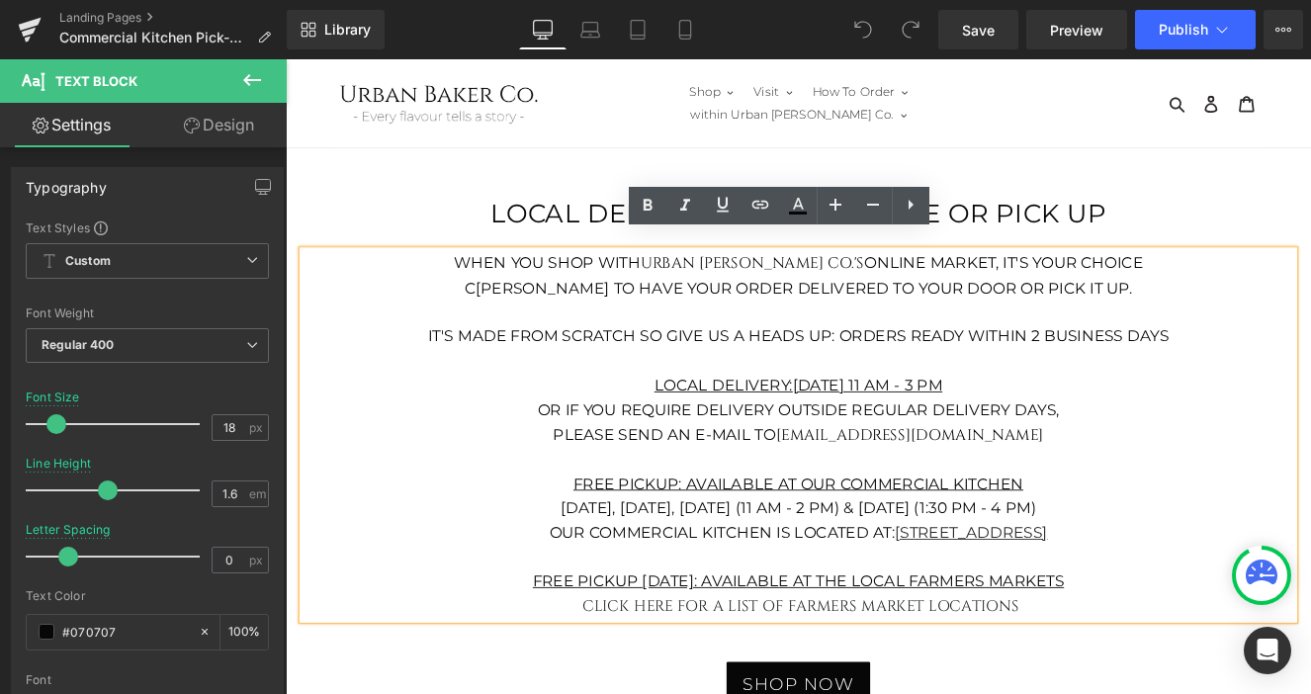
click at [1195, 658] on strong "Free Pickup Saturday's: Available at the local farmers markets" at bounding box center [885, 669] width 620 height 22
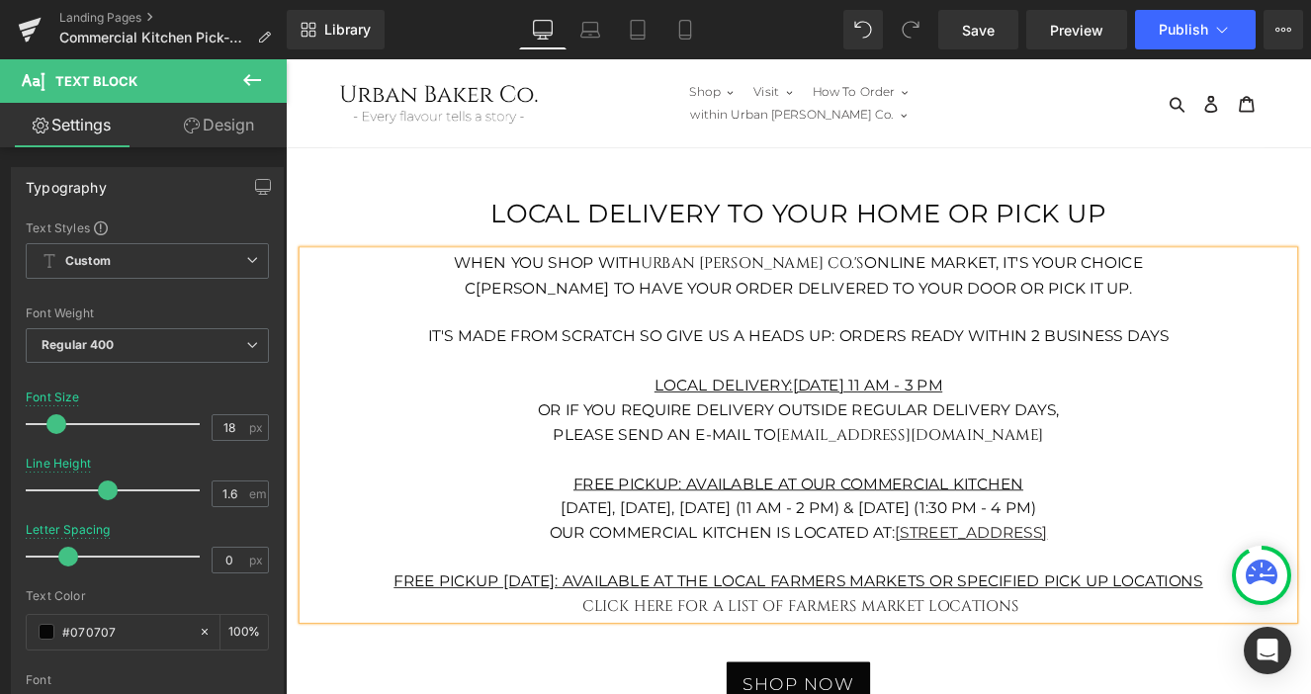
click at [1162, 683] on p "click here for a list of farmers market locations" at bounding box center [884, 698] width 1157 height 30
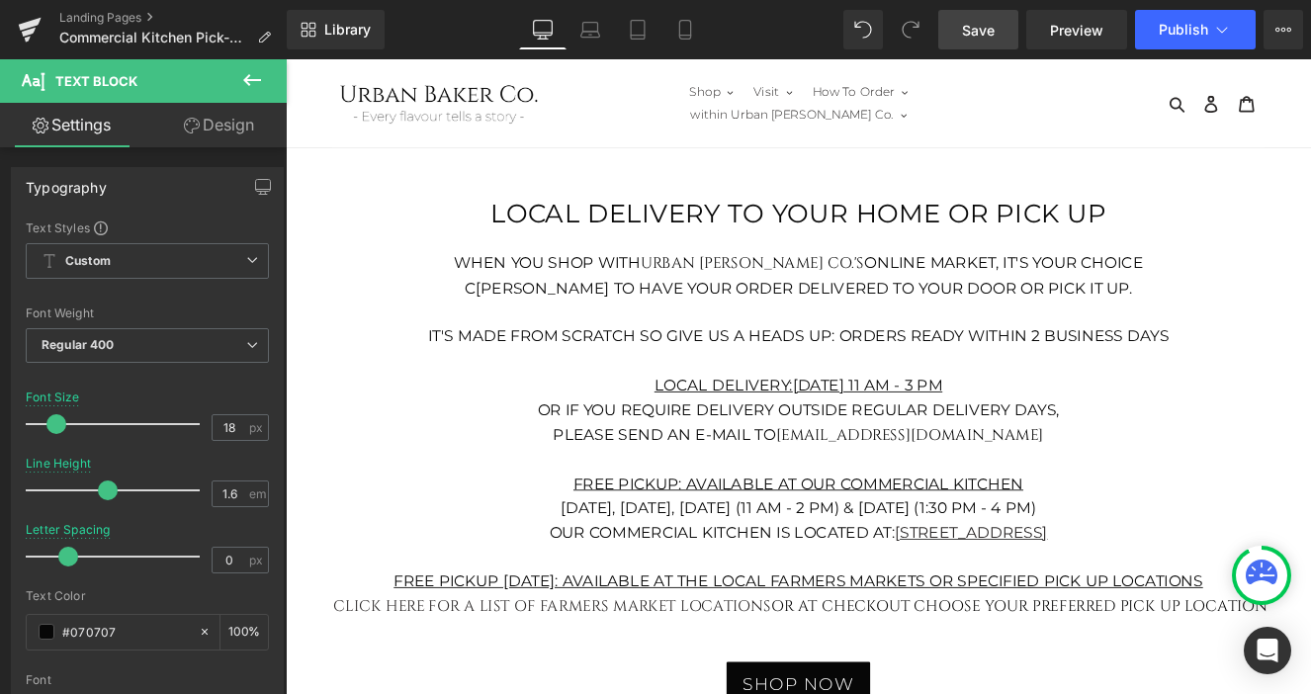
click at [994, 24] on span "Save" at bounding box center [978, 30] width 33 height 21
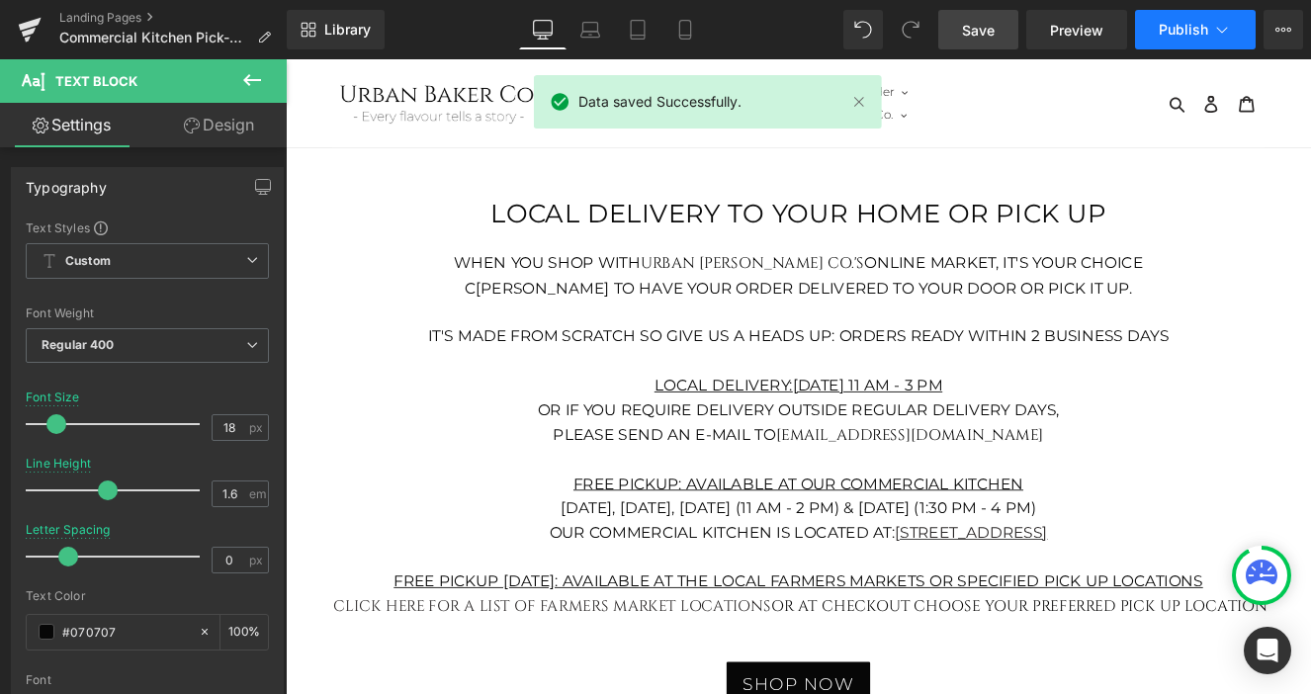
click at [1198, 37] on span "Publish" at bounding box center [1183, 30] width 49 height 16
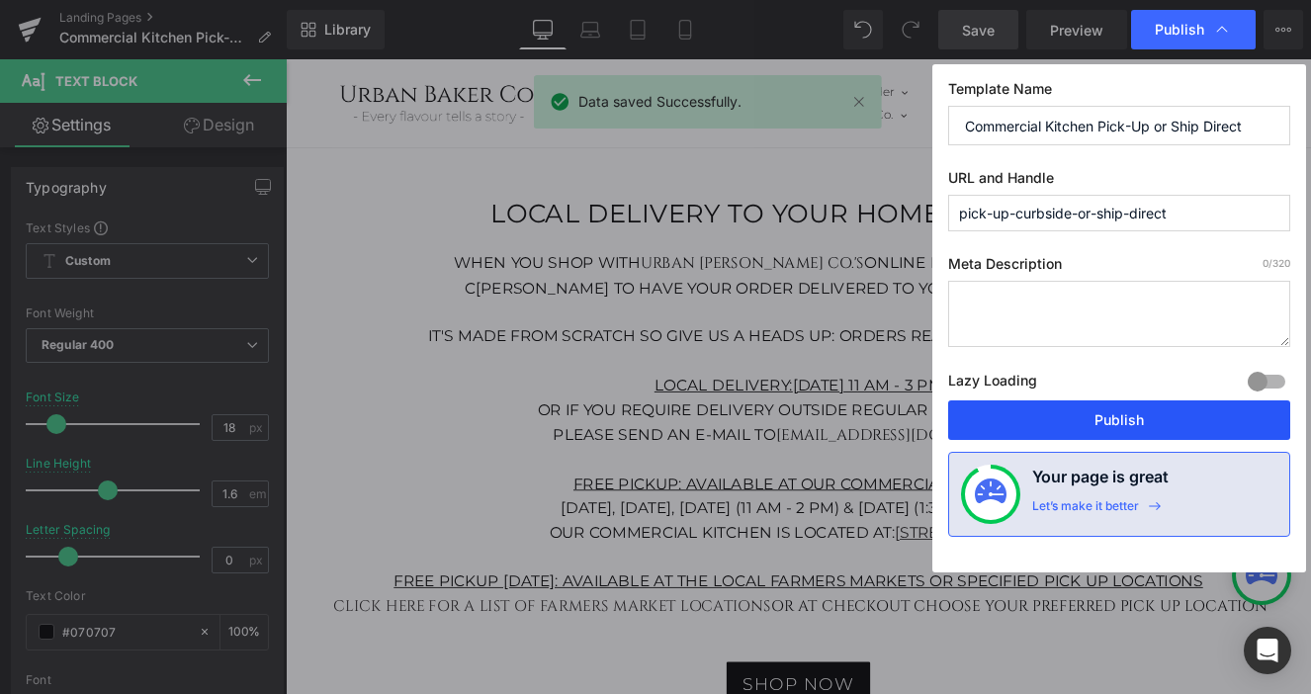
click at [1109, 429] on button "Publish" at bounding box center [1119, 421] width 342 height 40
